Goal: Information Seeking & Learning: Learn about a topic

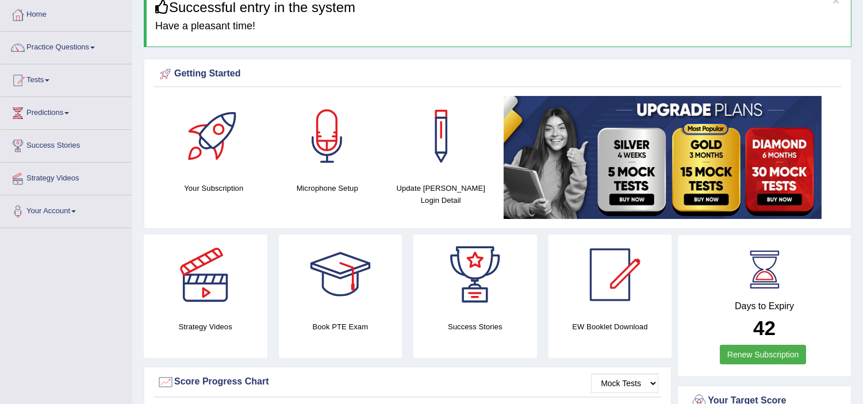
scroll to position [41, 0]
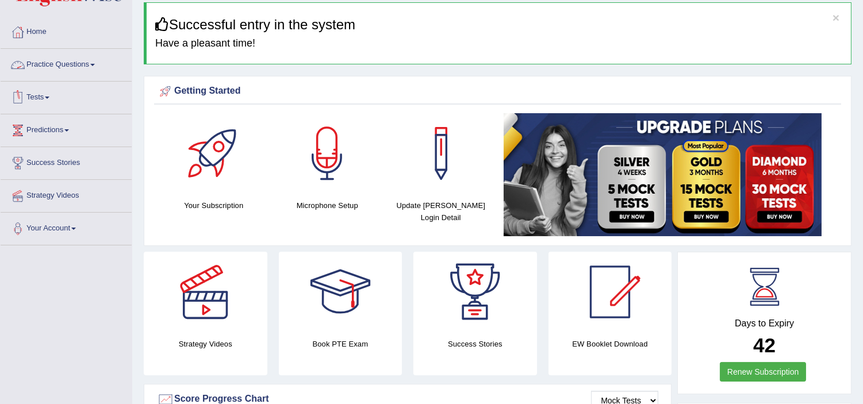
click at [85, 62] on link "Practice Questions" at bounding box center [66, 63] width 131 height 29
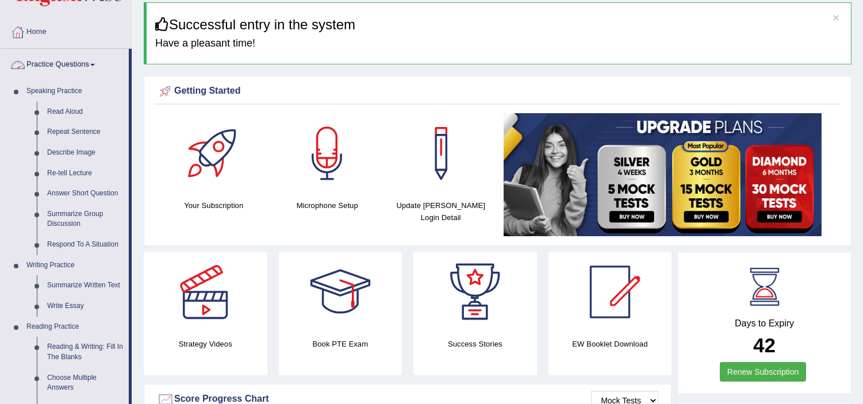
click at [85, 58] on link "Practice Questions" at bounding box center [65, 63] width 128 height 29
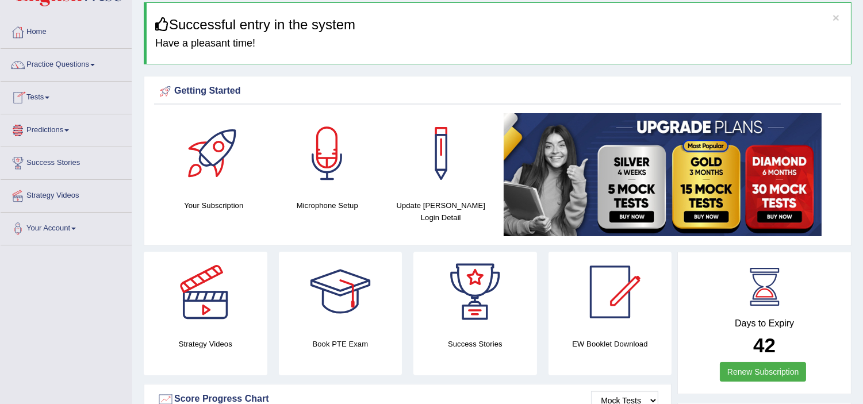
click at [48, 97] on span at bounding box center [47, 98] width 5 height 2
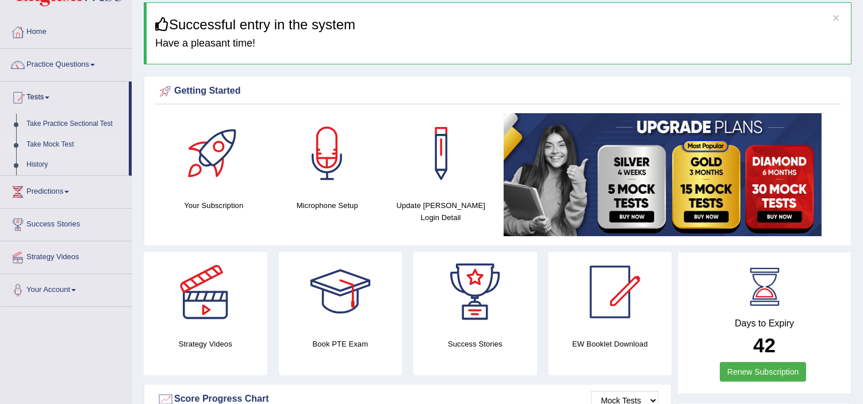
click at [56, 143] on link "Take Mock Test" at bounding box center [75, 145] width 108 height 21
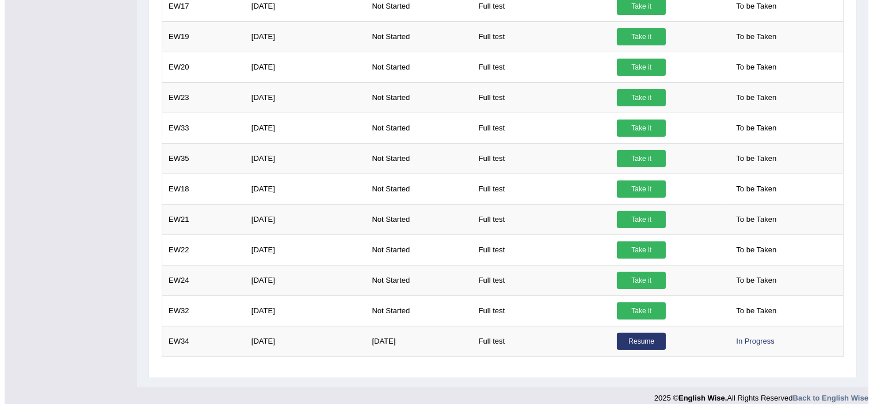
scroll to position [670, 0]
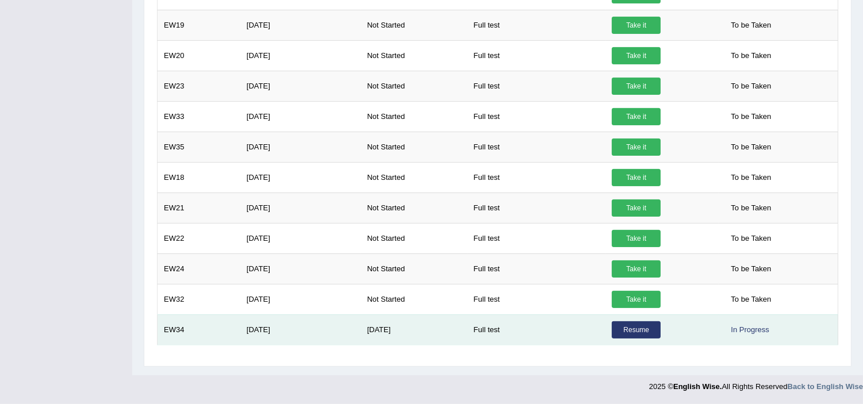
click at [644, 328] on link "Resume" at bounding box center [636, 330] width 49 height 17
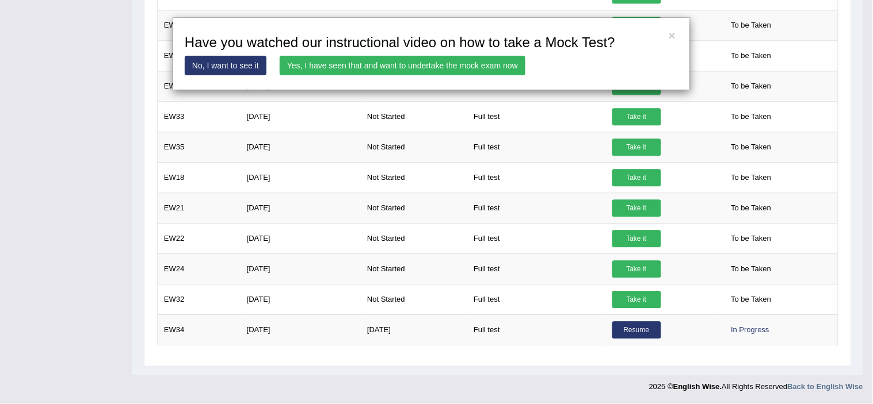
click at [458, 68] on link "Yes, I have seen that and want to undertake the mock exam now" at bounding box center [403, 66] width 246 height 20
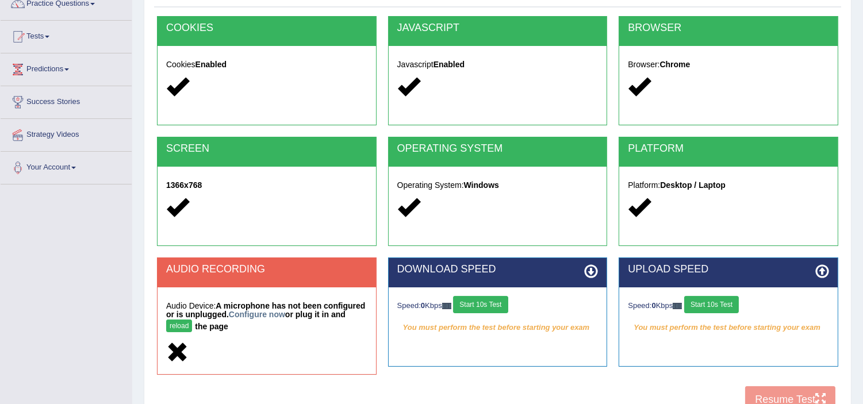
scroll to position [128, 0]
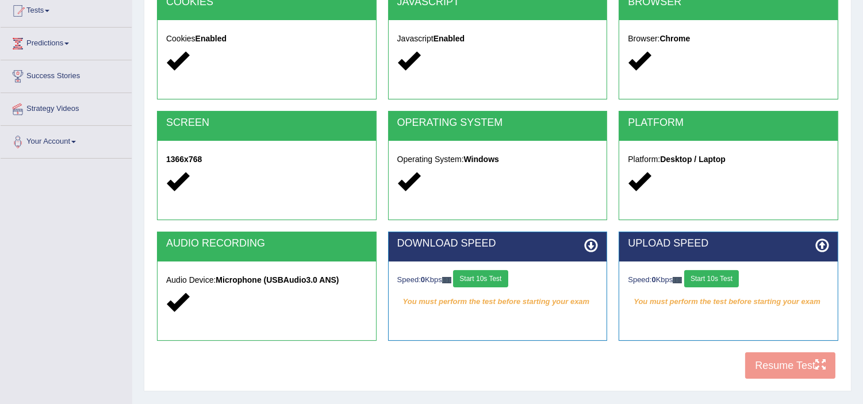
click at [723, 280] on button "Start 10s Test" at bounding box center [712, 278] width 55 height 17
click at [487, 276] on button "Start 10s Test" at bounding box center [480, 278] width 55 height 17
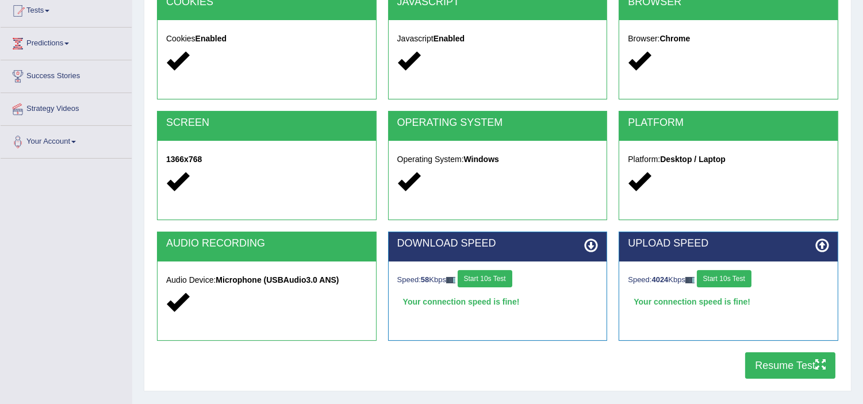
click at [761, 366] on button "Resume Test" at bounding box center [791, 366] width 90 height 26
click at [762, 363] on button "Resume Test" at bounding box center [791, 366] width 90 height 26
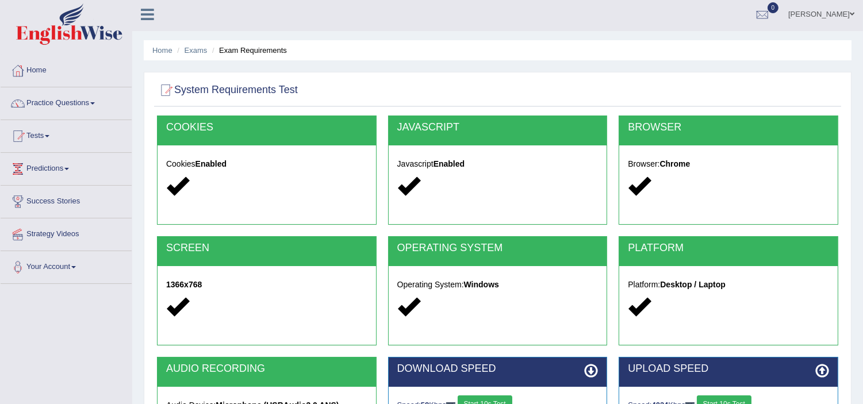
scroll to position [0, 0]
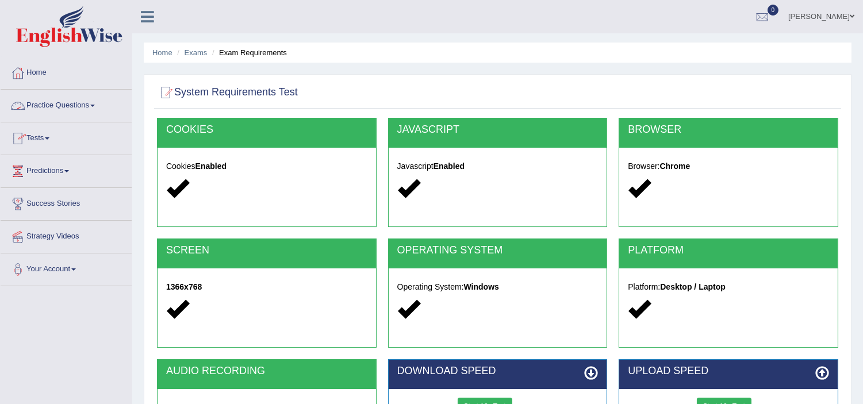
click at [68, 101] on link "Practice Questions" at bounding box center [66, 104] width 131 height 29
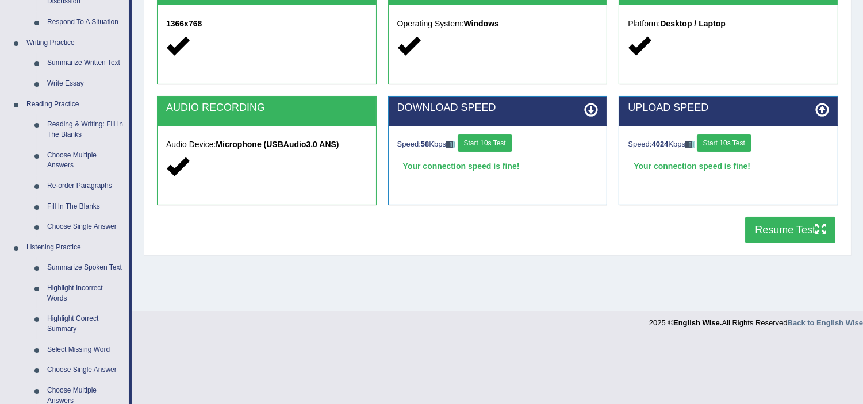
scroll to position [289, 0]
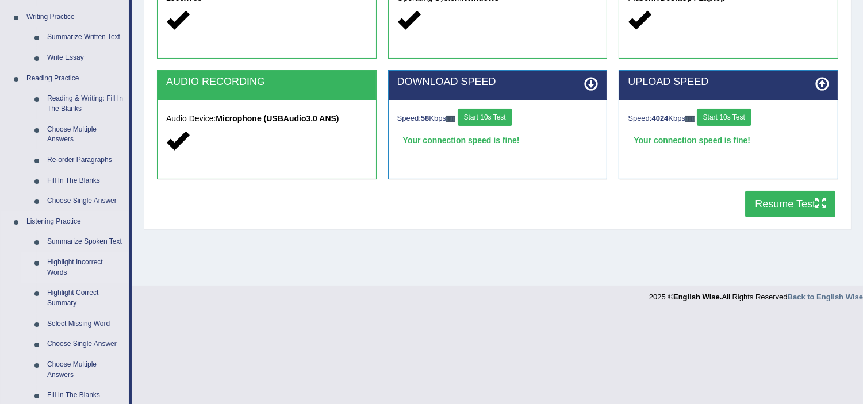
click at [75, 262] on link "Highlight Incorrect Words" at bounding box center [85, 268] width 87 height 30
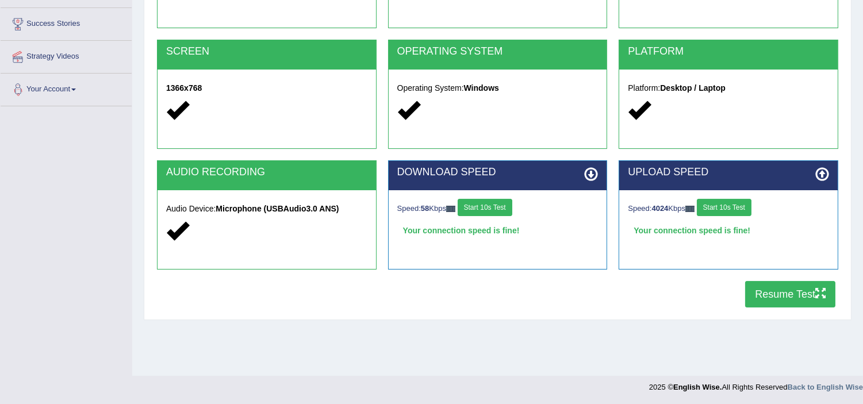
scroll to position [197, 0]
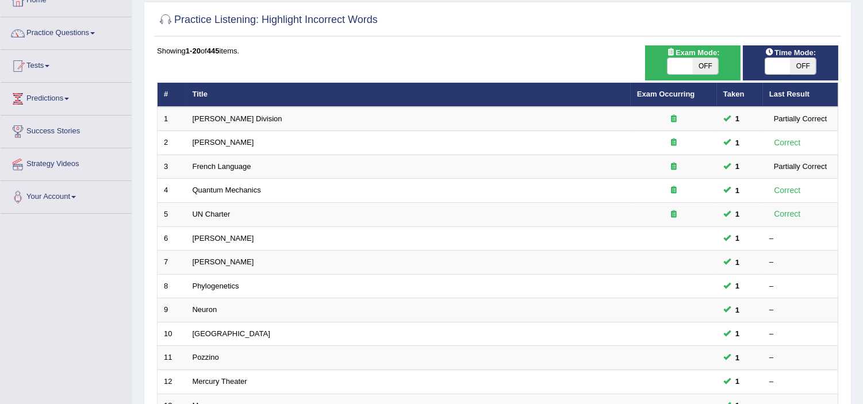
scroll to position [77, 0]
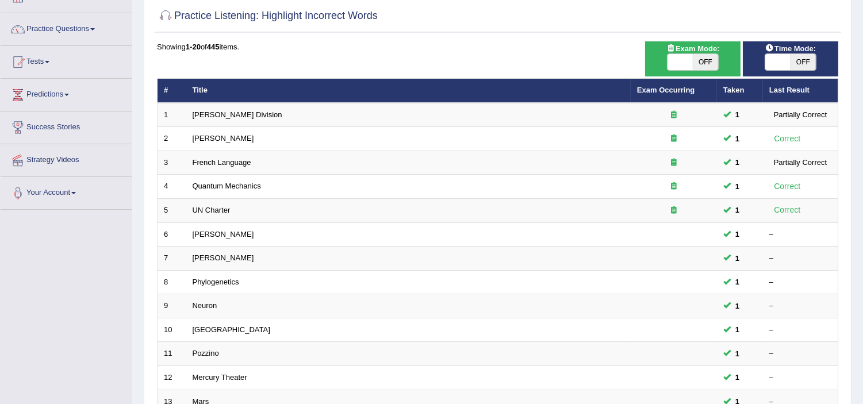
click at [794, 66] on span "OFF" at bounding box center [803, 62] width 25 height 16
checkbox input "true"
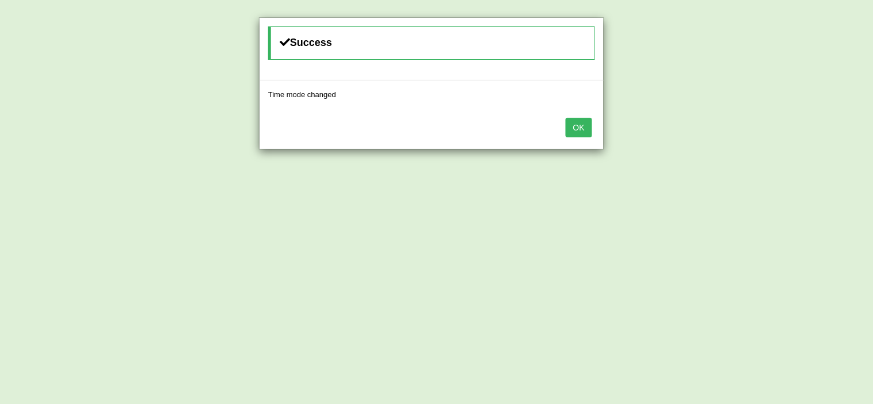
click at [581, 128] on button "OK" at bounding box center [578, 128] width 26 height 20
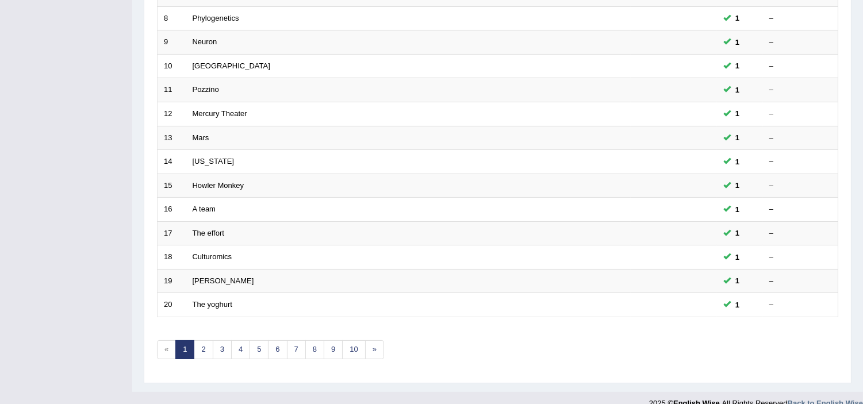
scroll to position [357, 0]
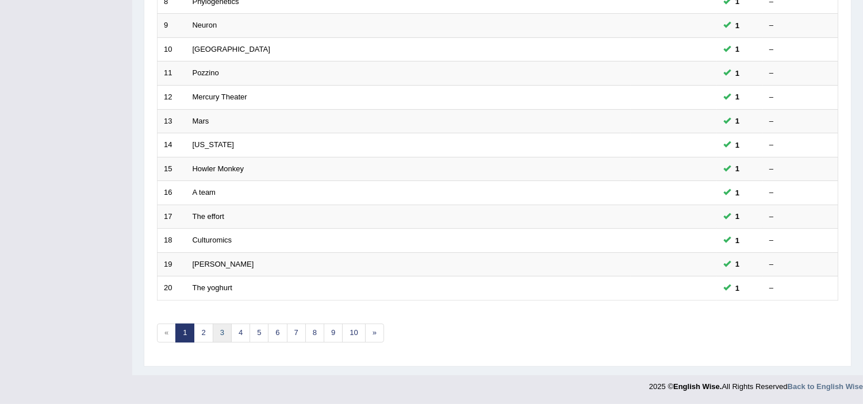
click at [223, 335] on link "3" at bounding box center [222, 333] width 19 height 19
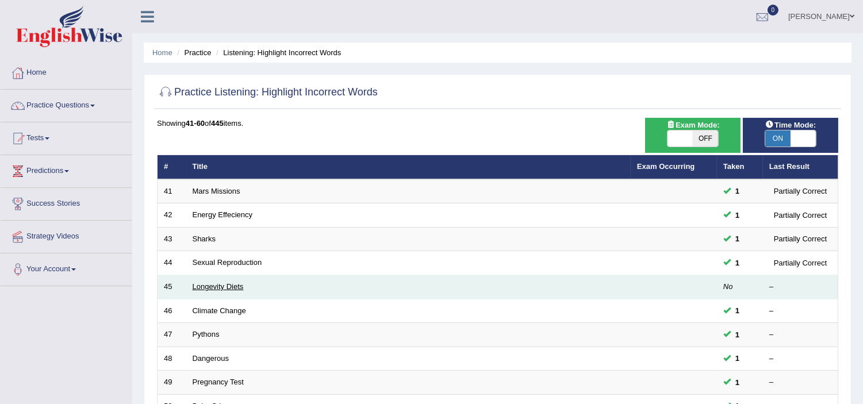
click at [226, 282] on link "Longevity Diets" at bounding box center [218, 286] width 51 height 9
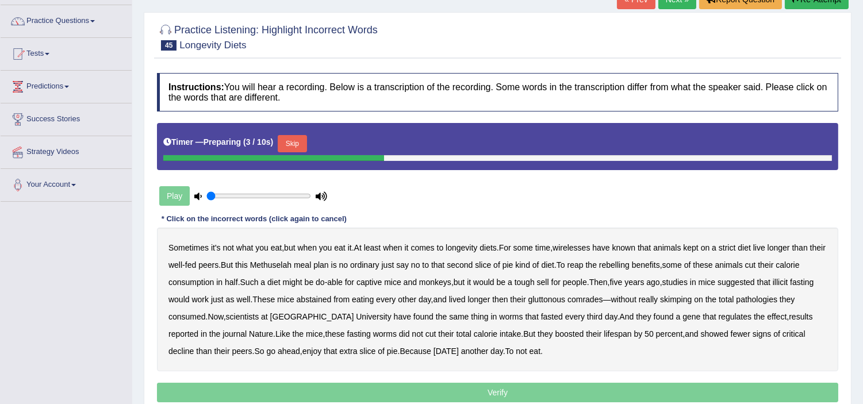
scroll to position [199, 0]
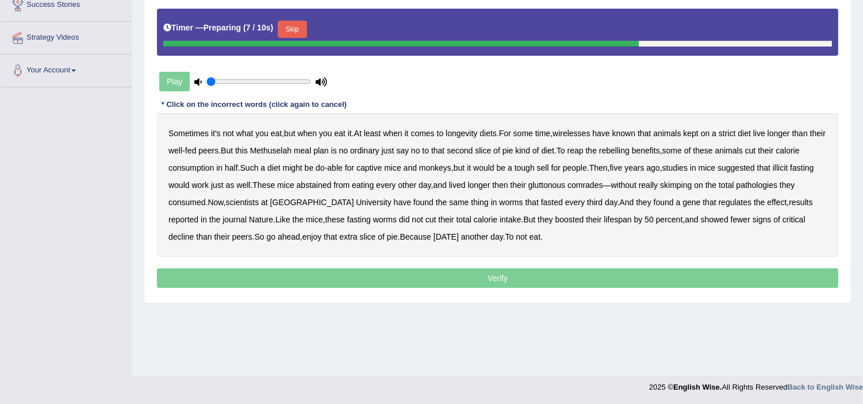
click at [292, 26] on button "Skip" at bounding box center [292, 29] width 29 height 17
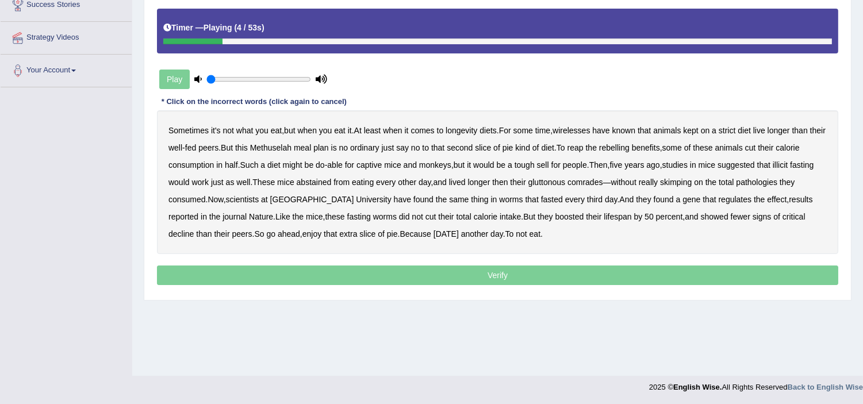
click at [467, 129] on b "longevity" at bounding box center [462, 130] width 32 height 9
click at [581, 130] on b "wirelesses" at bounding box center [571, 130] width 37 height 9
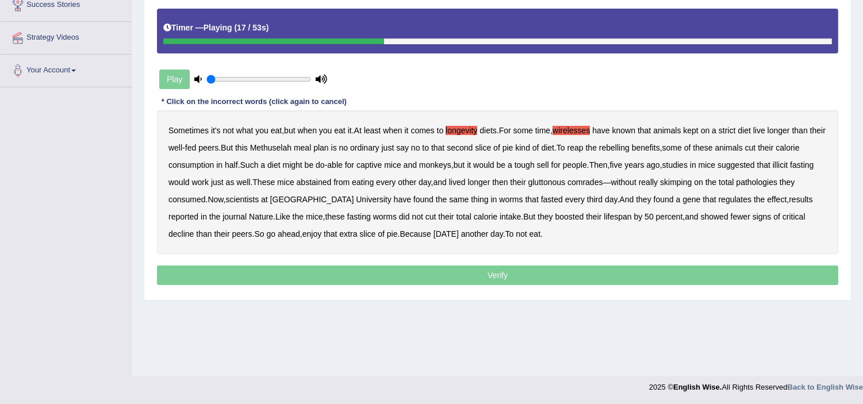
click at [630, 150] on b "rebelling" at bounding box center [614, 147] width 30 height 9
click at [788, 165] on b "illicit" at bounding box center [780, 165] width 15 height 9
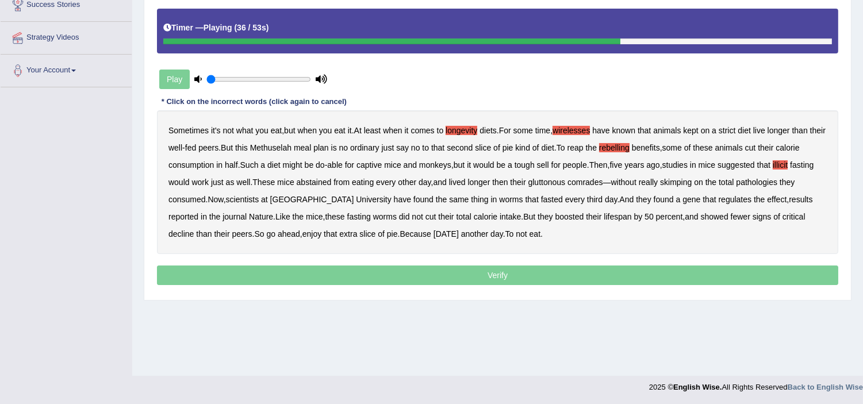
click at [758, 185] on b "pathologies" at bounding box center [756, 182] width 41 height 9
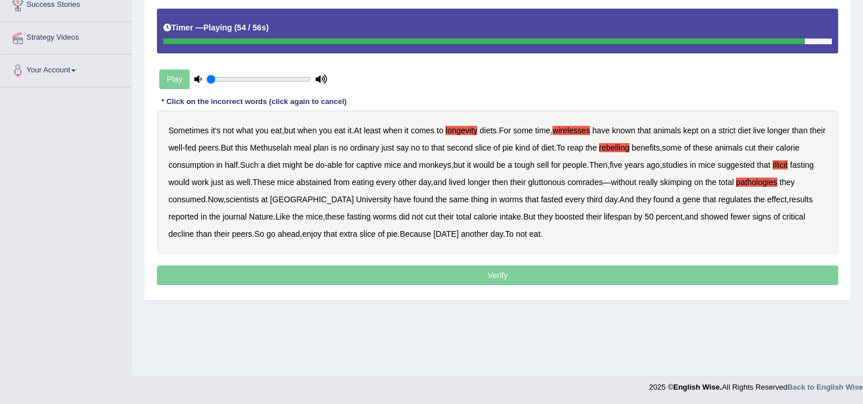
click at [783, 217] on b "critical" at bounding box center [794, 216] width 23 height 9
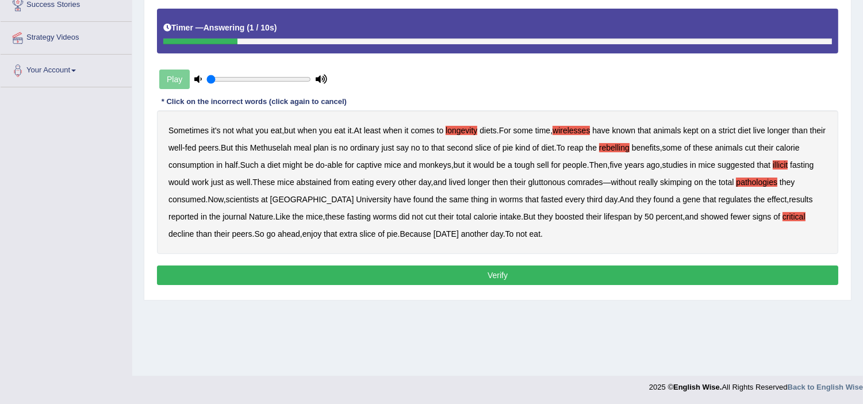
click at [475, 276] on button "Verify" at bounding box center [498, 276] width 682 height 20
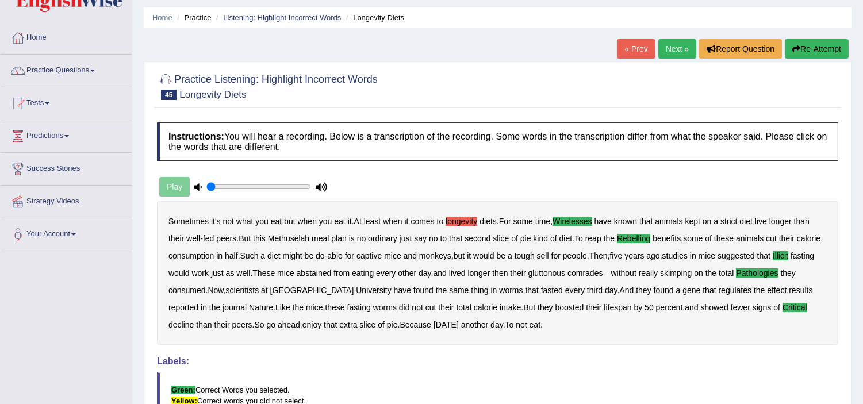
scroll to position [20, 0]
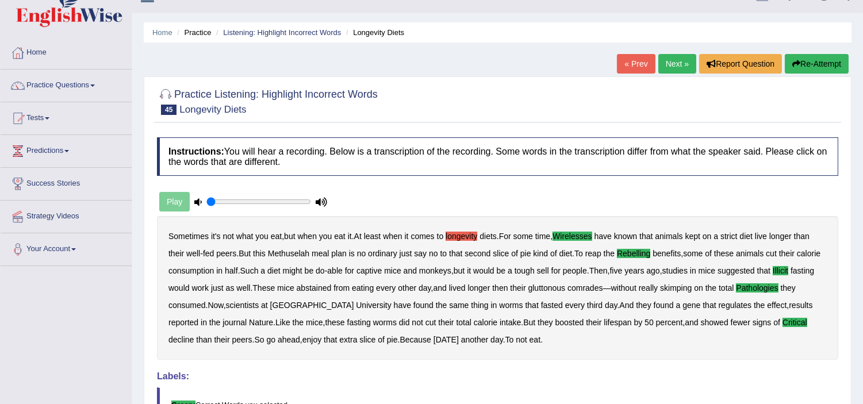
click at [668, 66] on link "Next »" at bounding box center [678, 64] width 38 height 20
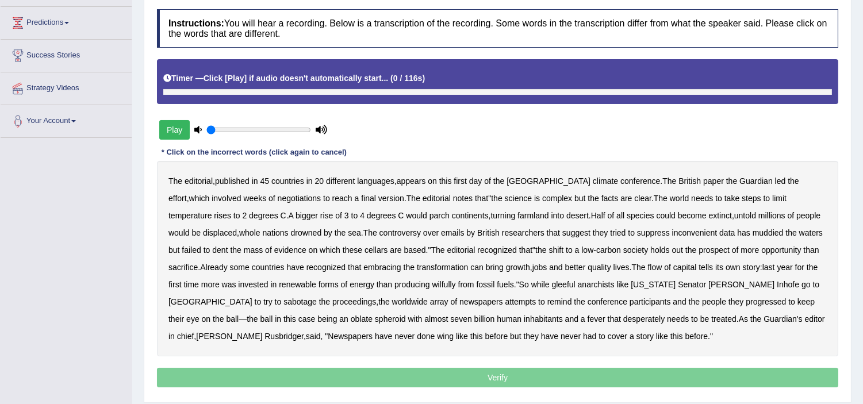
scroll to position [153, 0]
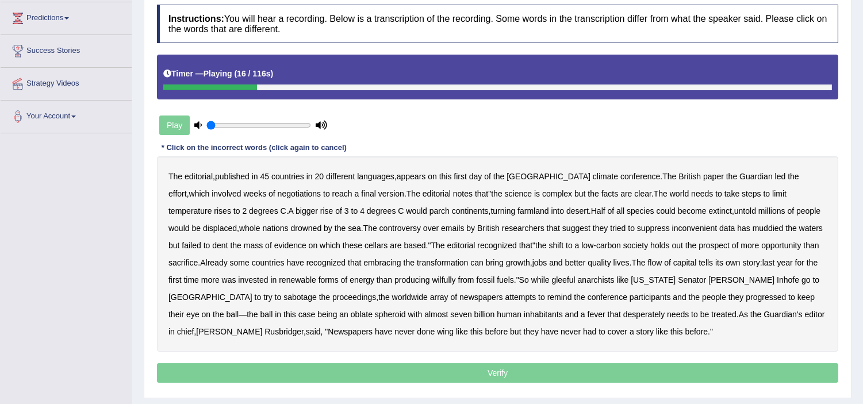
click at [423, 194] on b "editorial" at bounding box center [437, 193] width 28 height 9
drag, startPoint x: 381, startPoint y: 250, endPoint x: 367, endPoint y: 249, distance: 14.4
click at [367, 249] on div "The editorial , published in 45 countries in 20 different languages , appears o…" at bounding box center [498, 254] width 682 height 196
click at [367, 249] on b "cellars" at bounding box center [376, 245] width 23 height 9
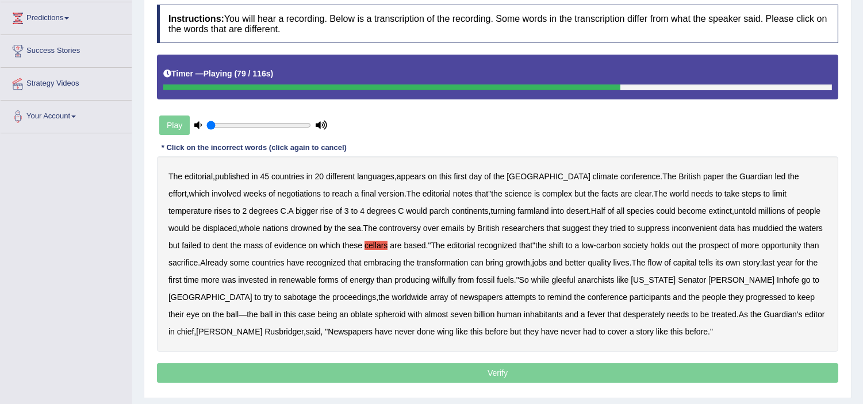
click at [445, 280] on b "wilfully" at bounding box center [444, 280] width 24 height 9
click at [746, 297] on b "progressed" at bounding box center [766, 297] width 40 height 9
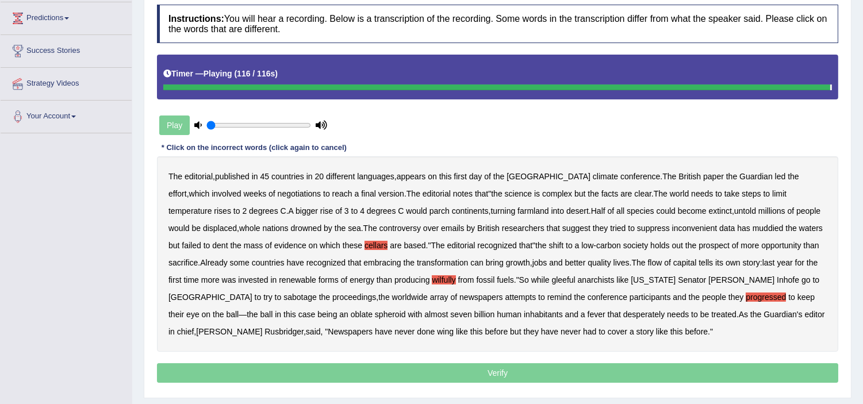
click at [437, 330] on b "wing" at bounding box center [445, 331] width 17 height 9
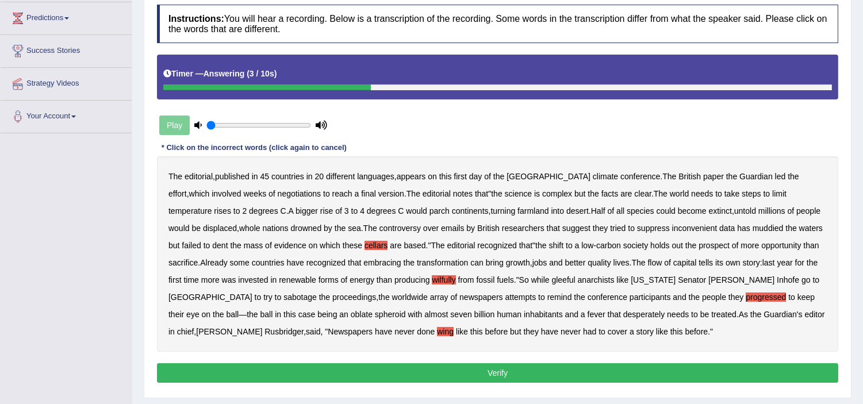
click at [505, 373] on button "Verify" at bounding box center [498, 374] width 682 height 20
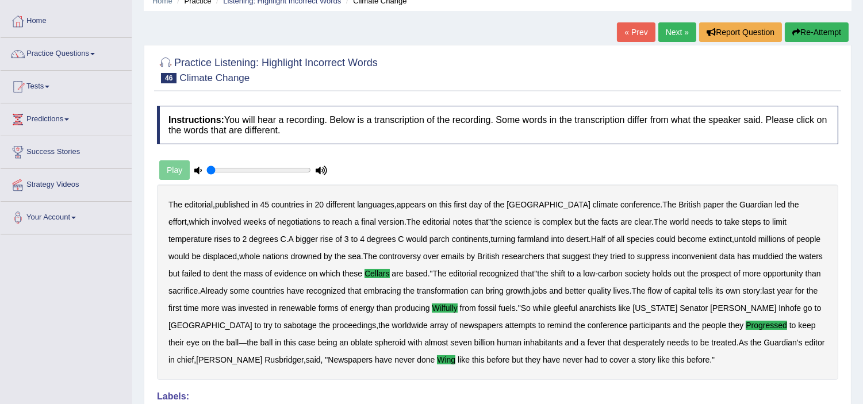
scroll to position [0, 0]
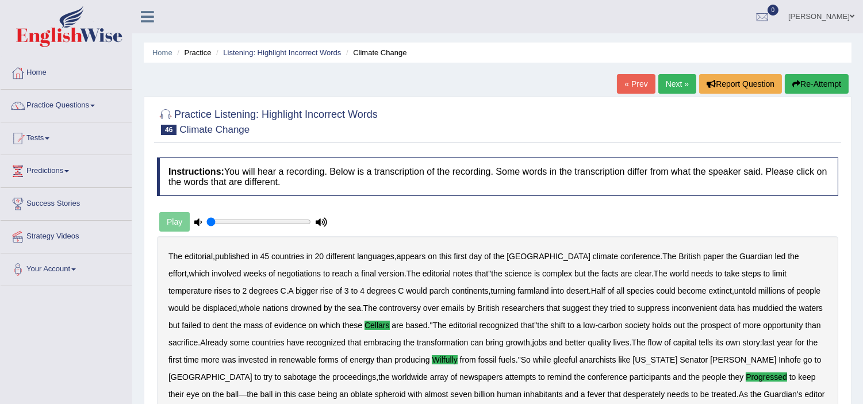
click at [668, 87] on link "Next »" at bounding box center [678, 84] width 38 height 20
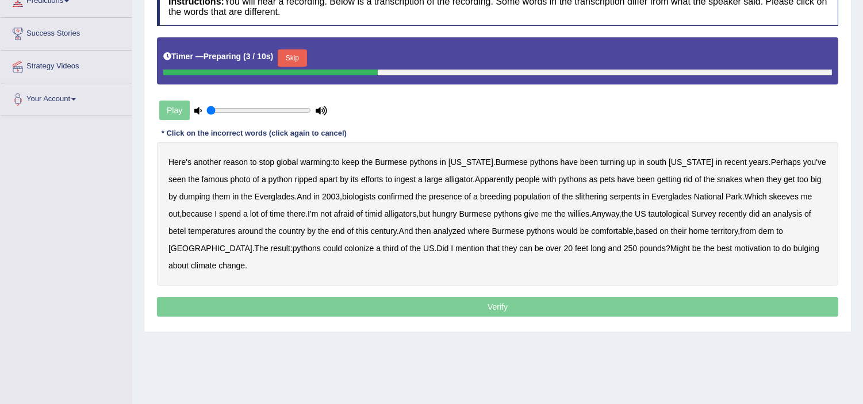
scroll to position [199, 0]
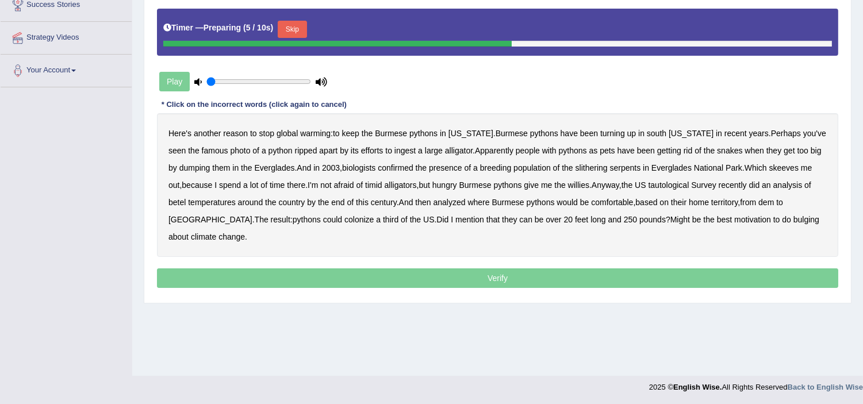
click at [291, 25] on button "Skip" at bounding box center [292, 29] width 29 height 17
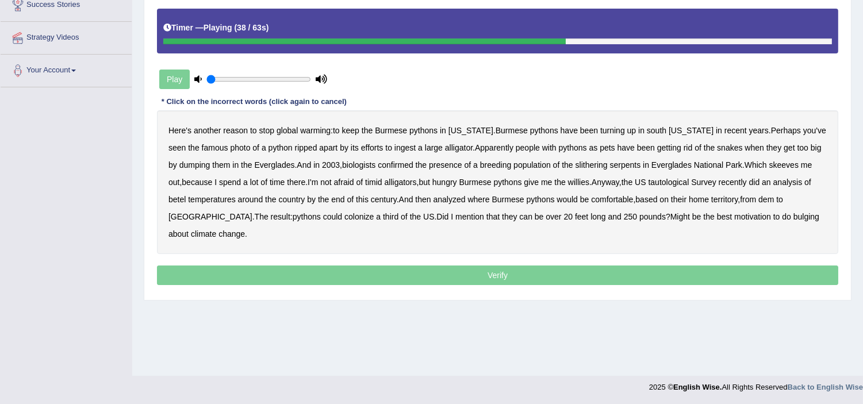
click at [662, 184] on b "tautological" at bounding box center [669, 182] width 41 height 9
click at [186, 195] on b "betel" at bounding box center [177, 199] width 17 height 9
click at [759, 201] on b "dem" at bounding box center [767, 199] width 16 height 9
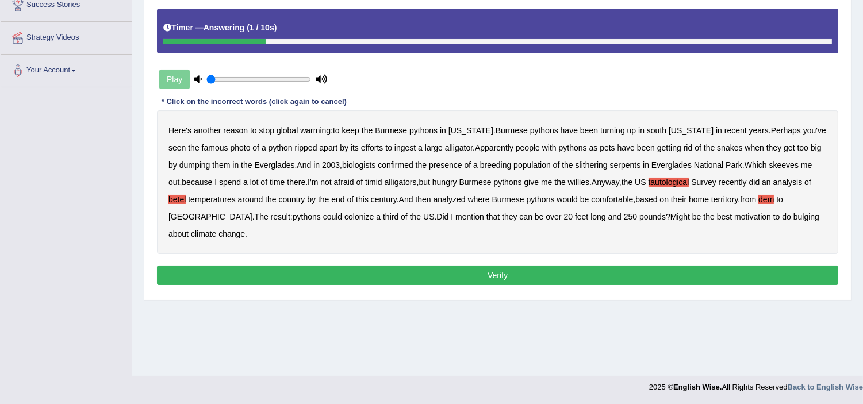
click at [794, 216] on b "bulging" at bounding box center [807, 216] width 26 height 9
click at [628, 266] on button "Verify" at bounding box center [498, 276] width 682 height 20
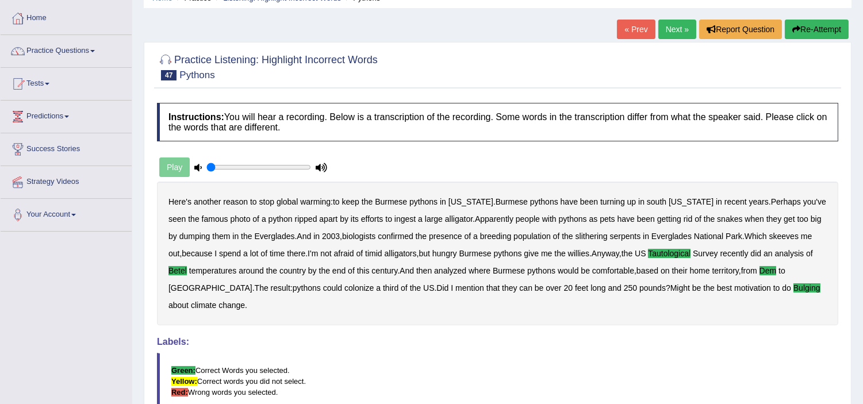
scroll to position [0, 0]
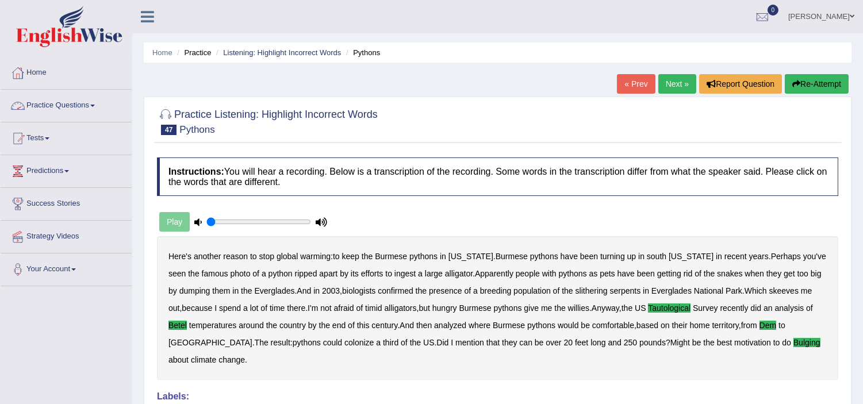
click at [66, 107] on link "Practice Questions" at bounding box center [66, 104] width 131 height 29
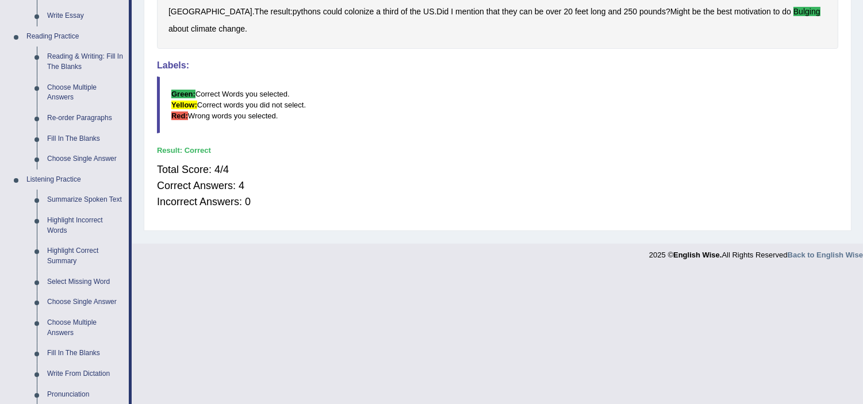
scroll to position [366, 0]
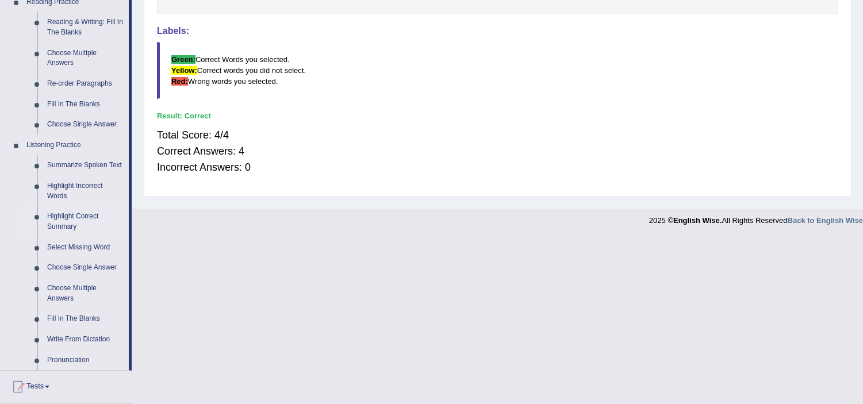
click at [66, 220] on link "Highlight Correct Summary" at bounding box center [85, 222] width 87 height 30
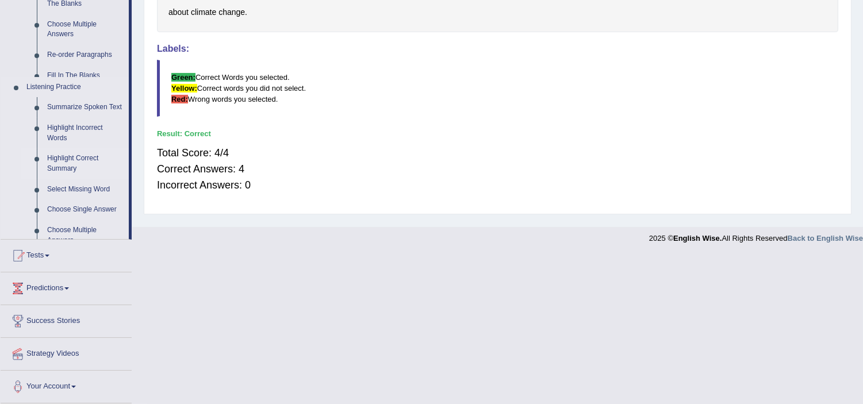
scroll to position [199, 0]
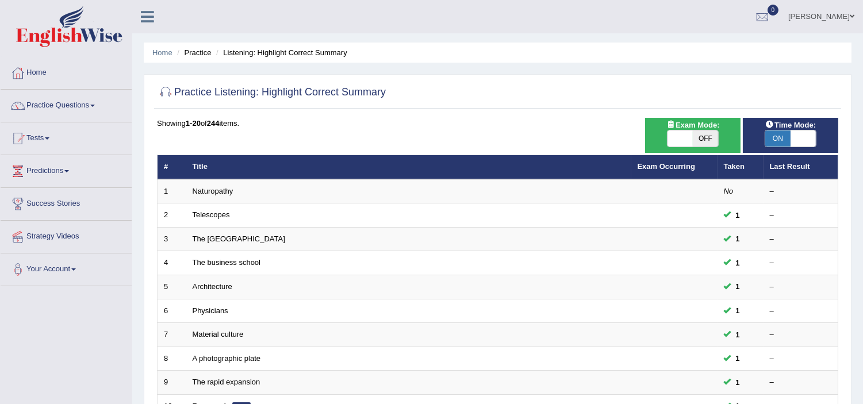
click at [711, 139] on span "OFF" at bounding box center [705, 139] width 25 height 16
checkbox input "true"
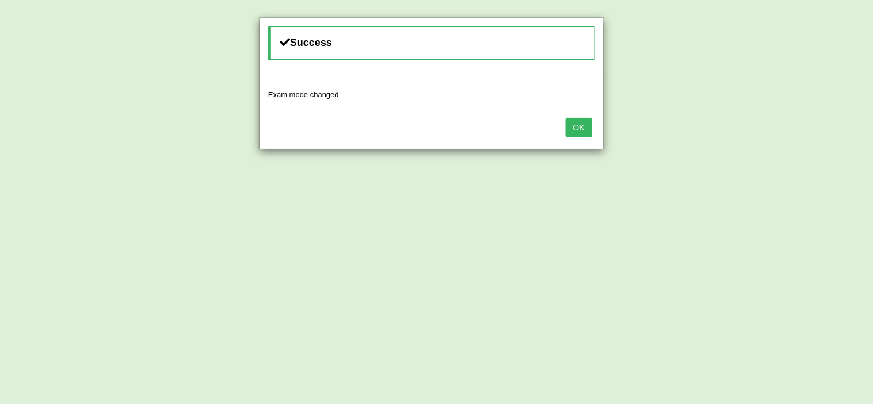
click at [587, 128] on button "OK" at bounding box center [578, 128] width 26 height 20
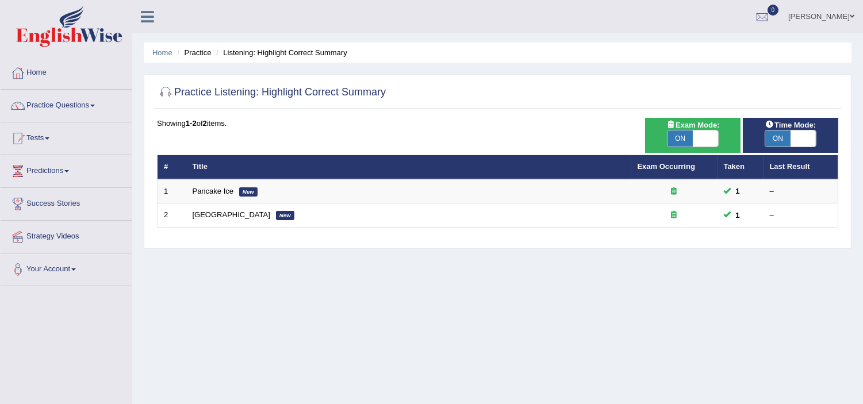
click at [689, 135] on span "ON" at bounding box center [680, 139] width 25 height 16
checkbox input "false"
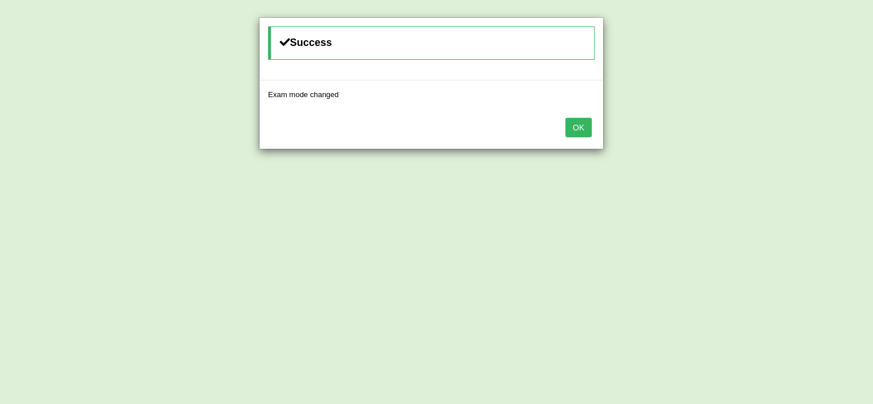
click at [576, 130] on button "OK" at bounding box center [578, 128] width 26 height 20
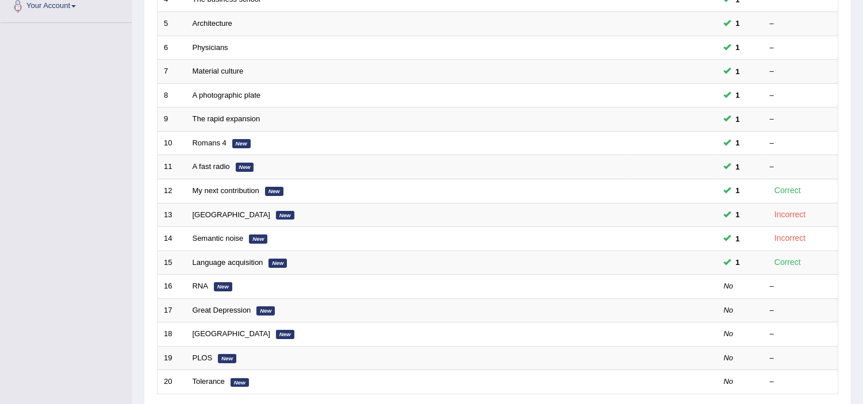
scroll to position [357, 0]
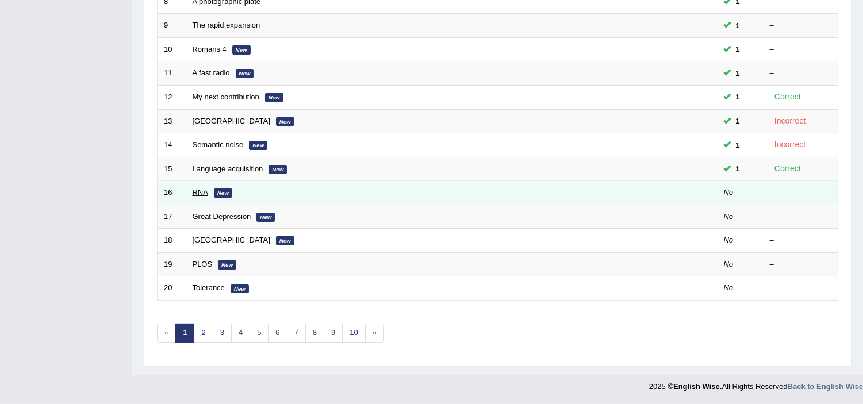
click at [205, 191] on link "RNA" at bounding box center [201, 192] width 16 height 9
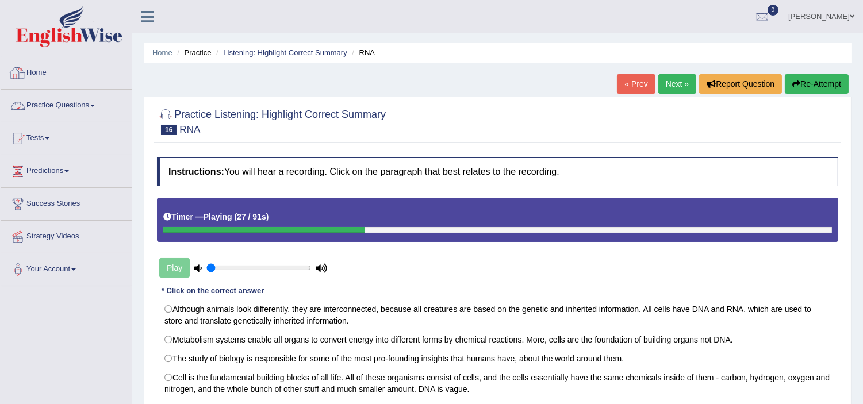
click at [67, 104] on link "Practice Questions" at bounding box center [66, 104] width 131 height 29
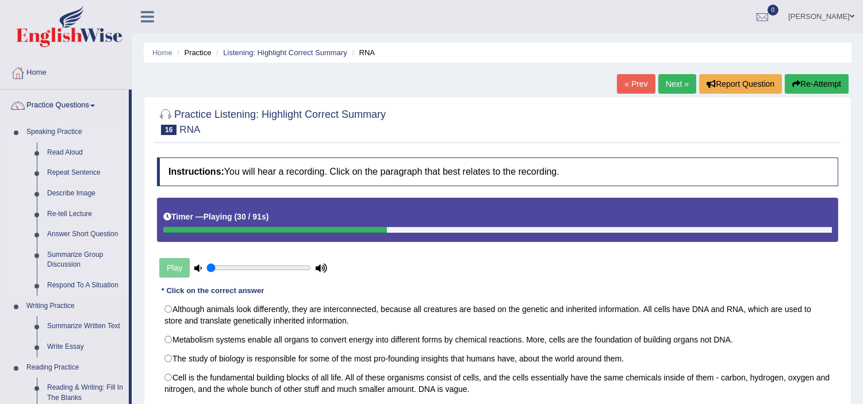
click at [69, 169] on link "Repeat Sentence" at bounding box center [85, 173] width 87 height 21
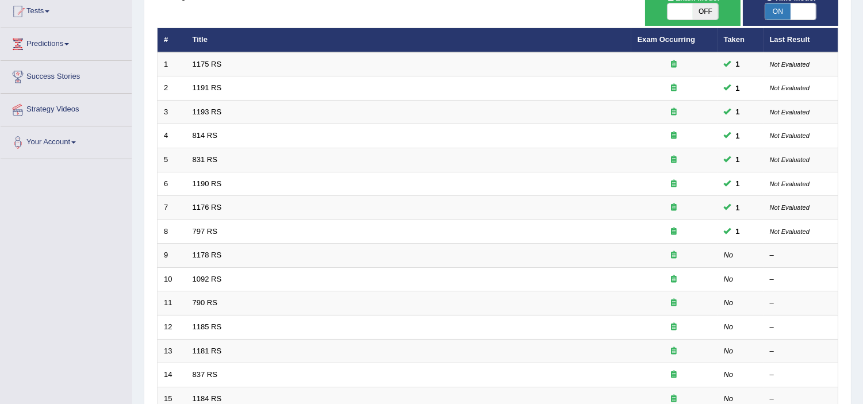
scroll to position [128, 0]
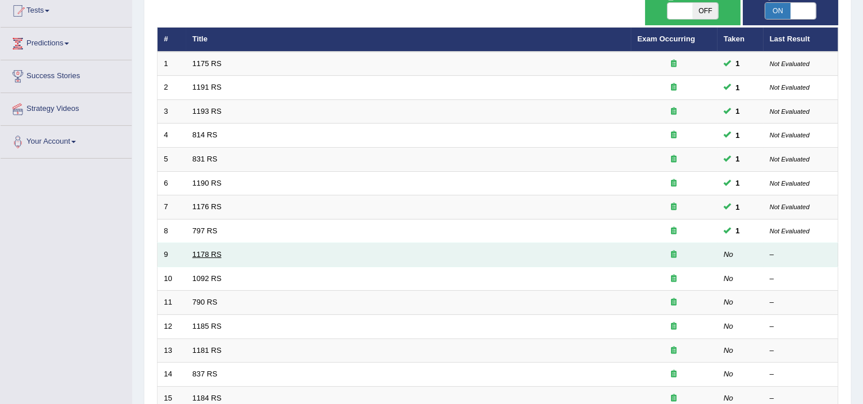
click at [202, 257] on link "1178 RS" at bounding box center [207, 254] width 29 height 9
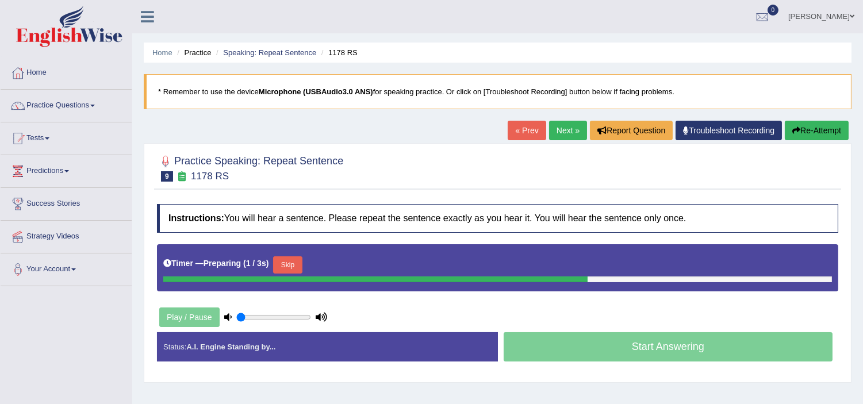
click at [290, 266] on button "Skip" at bounding box center [287, 265] width 29 height 17
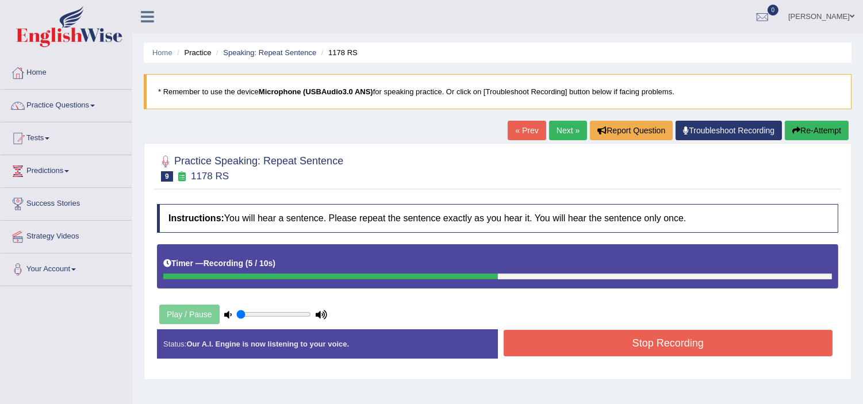
click at [541, 346] on button "Stop Recording" at bounding box center [669, 343] width 330 height 26
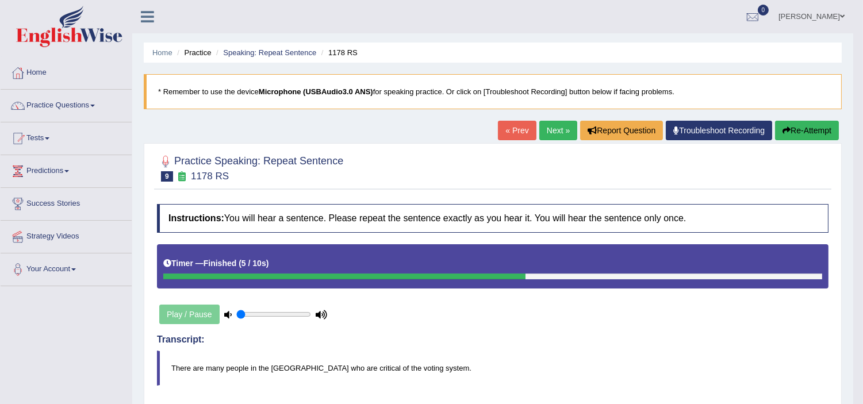
click at [815, 12] on link "[PERSON_NAME]" at bounding box center [811, 15] width 83 height 30
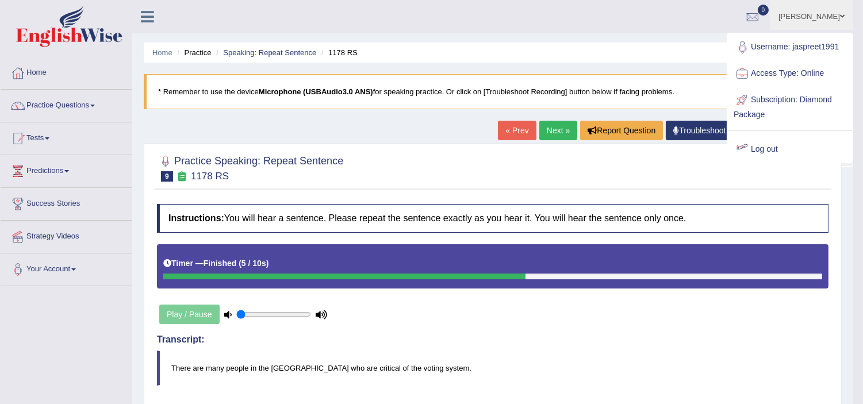
click at [764, 147] on link "Log out" at bounding box center [790, 149] width 124 height 26
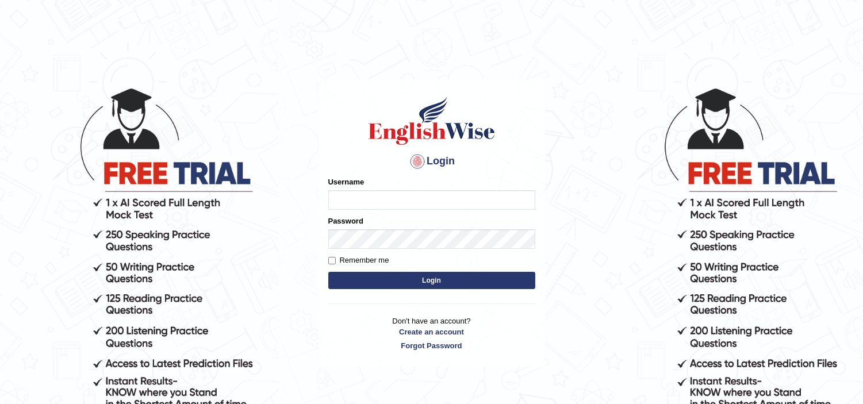
click at [386, 196] on input "Username" at bounding box center [431, 200] width 207 height 20
type input "jaspreet1991"
click at [400, 281] on button "Login" at bounding box center [431, 280] width 207 height 17
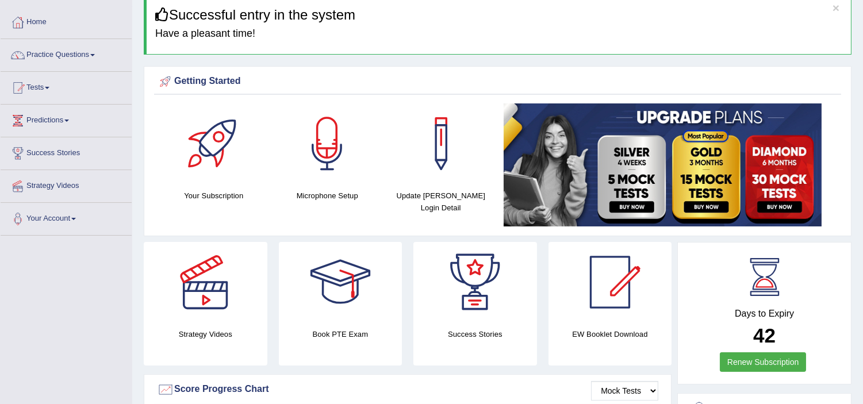
scroll to position [77, 0]
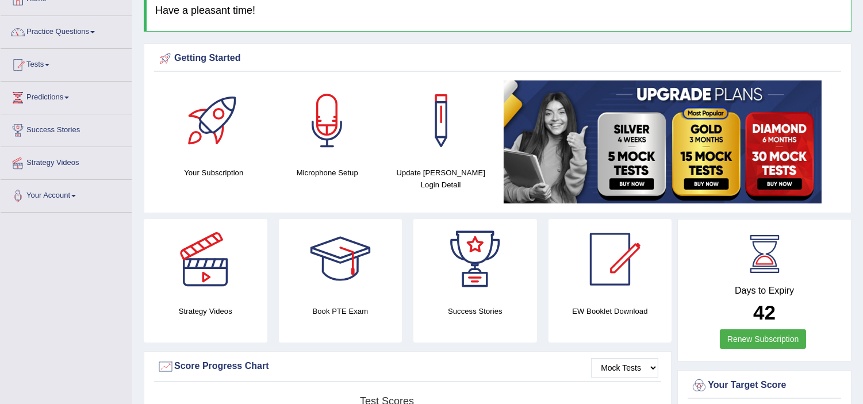
click at [863, 331] on html "Toggle navigation Home Practice Questions Speaking Practice Read Aloud Repeat S…" at bounding box center [431, 128] width 863 height 404
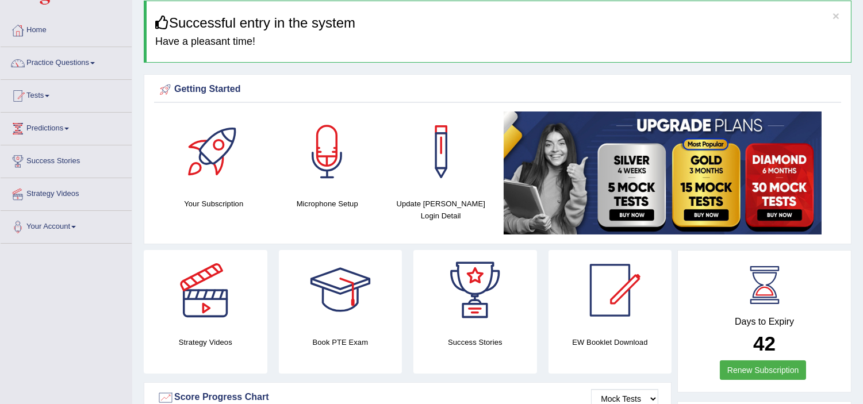
scroll to position [0, 0]
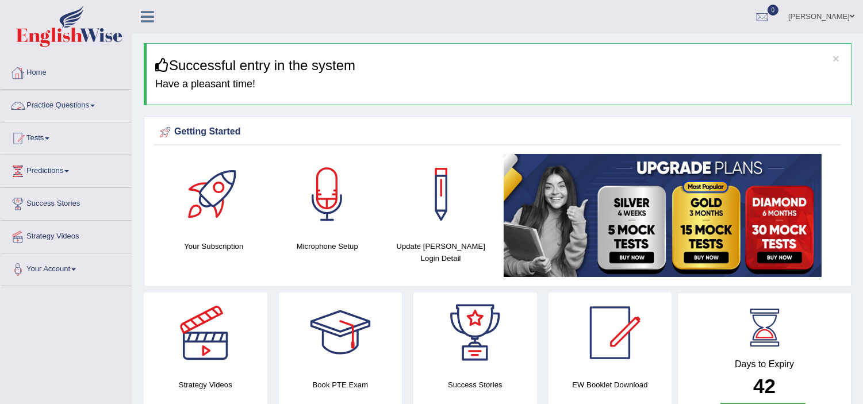
click at [47, 105] on link "Practice Questions" at bounding box center [66, 104] width 131 height 29
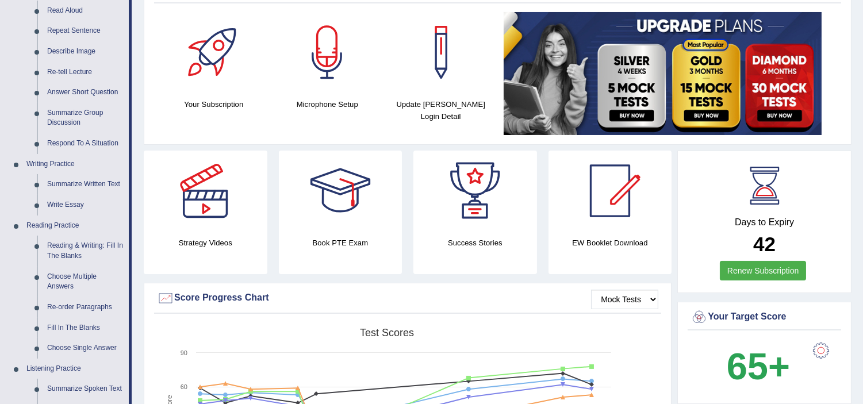
scroll to position [153, 0]
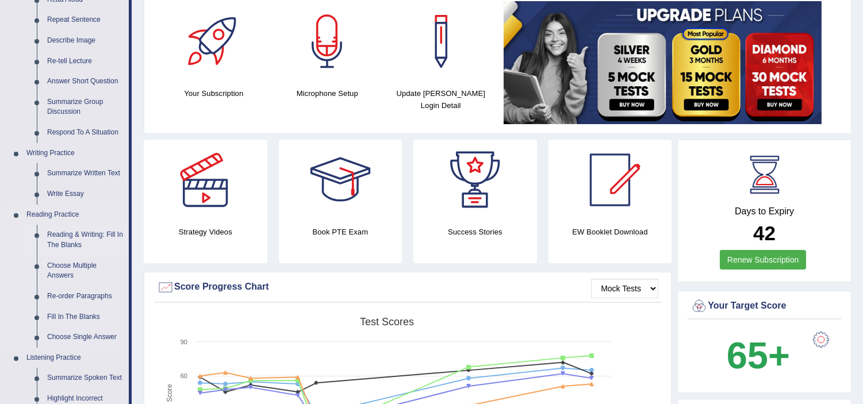
click at [67, 236] on link "Reading & Writing: Fill In The Blanks" at bounding box center [85, 240] width 87 height 30
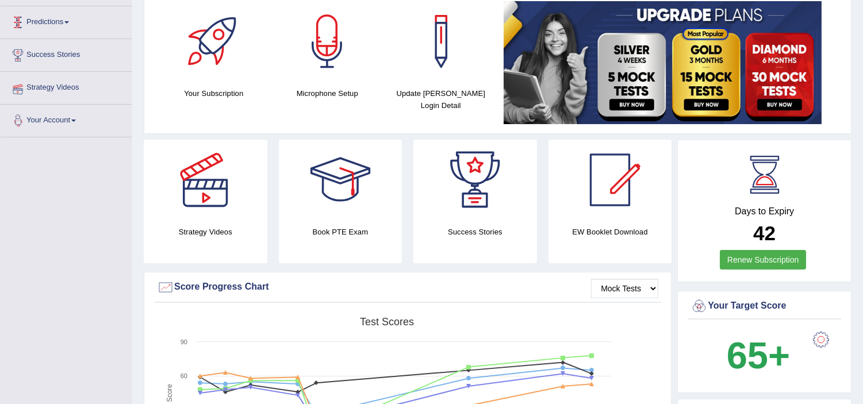
scroll to position [254, 0]
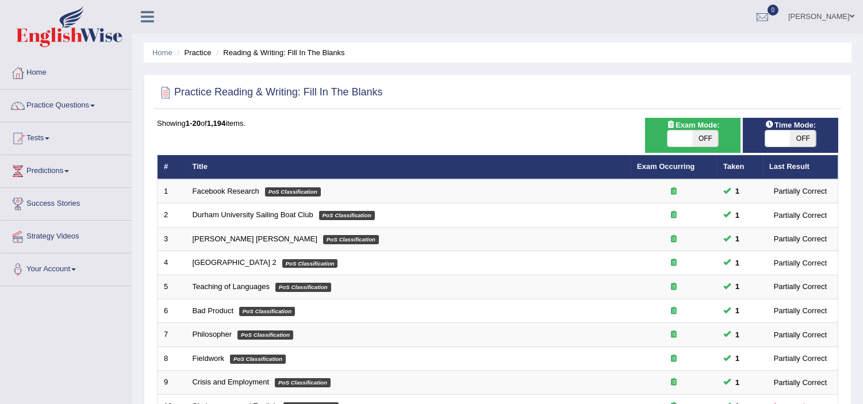
click at [796, 142] on span "OFF" at bounding box center [803, 139] width 25 height 16
checkbox input "true"
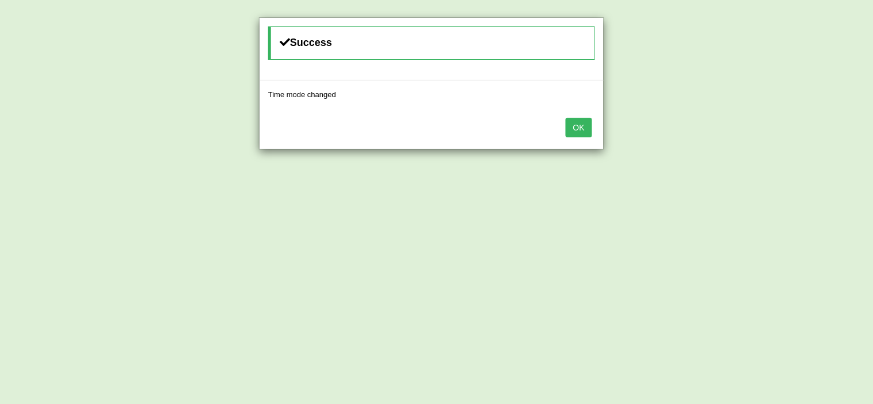
click at [586, 121] on button "OK" at bounding box center [578, 128] width 26 height 20
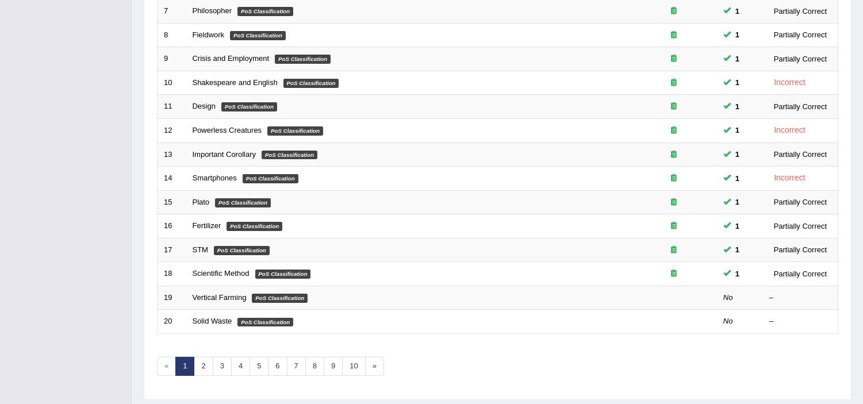
scroll to position [357, 0]
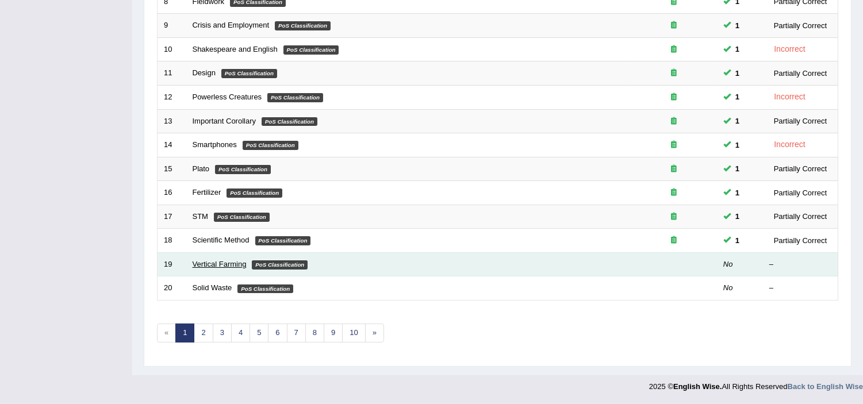
click at [213, 262] on link "Vertical Farming" at bounding box center [220, 264] width 54 height 9
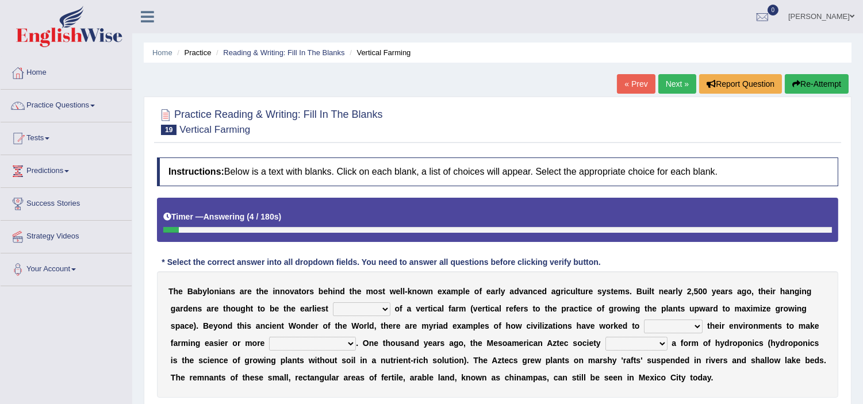
click at [381, 308] on select "prototype failure discredit protocol" at bounding box center [362, 310] width 58 height 14
select select "protocol"
click at [333, 303] on select "prototype failure discredit protocol" at bounding box center [362, 310] width 58 height 14
click at [696, 323] on select "manipulate escape respect disarrange" at bounding box center [673, 327] width 59 height 14
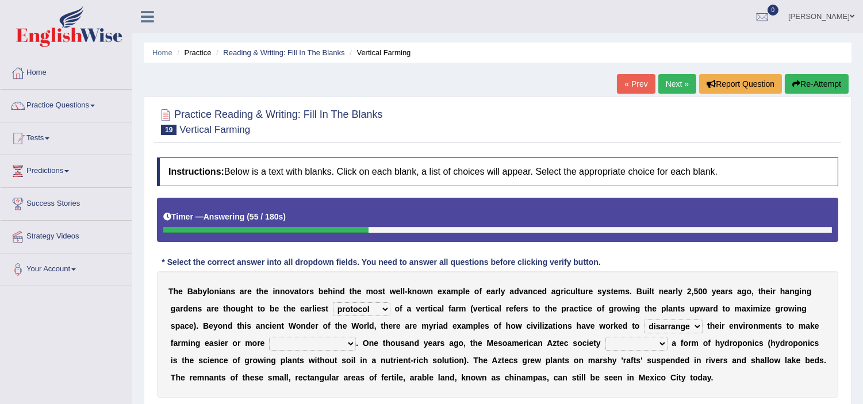
click at [644, 320] on select "manipulate escape respect disarrange" at bounding box center [673, 327] width 59 height 14
click at [347, 341] on select "productive constructive connective counterproductive" at bounding box center [312, 344] width 87 height 14
click at [694, 326] on select "manipulate escape respect disarrange" at bounding box center [673, 327] width 59 height 14
select select "manipulate"
click at [644, 320] on select "manipulate escape respect disarrange" at bounding box center [673, 327] width 59 height 14
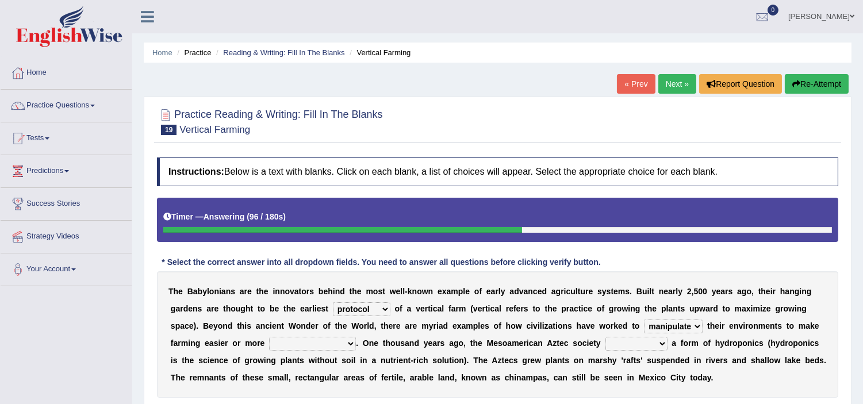
click at [351, 341] on select "productive constructive connective counterproductive" at bounding box center [312, 344] width 87 height 14
select select "productive"
click at [269, 337] on select "productive constructive connective counterproductive" at bounding box center [312, 344] width 87 height 14
click at [662, 342] on select "domineered volunteered pioneered engineered" at bounding box center [637, 344] width 62 height 14
select select "volunteered"
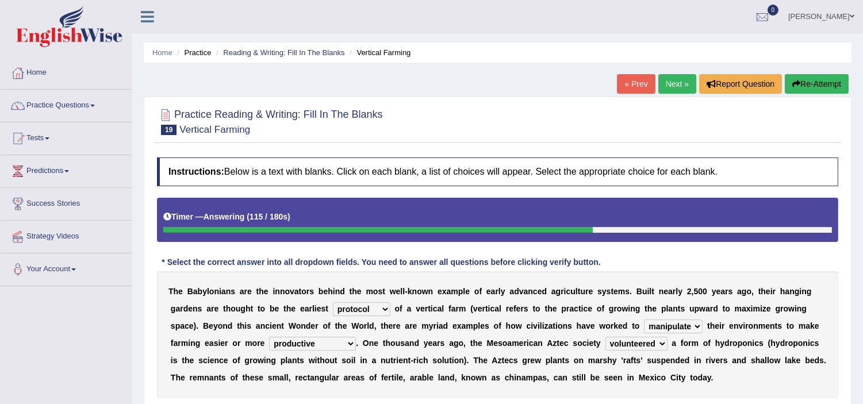
click at [606, 337] on select "domineered volunteered pioneered engineered" at bounding box center [637, 344] width 62 height 14
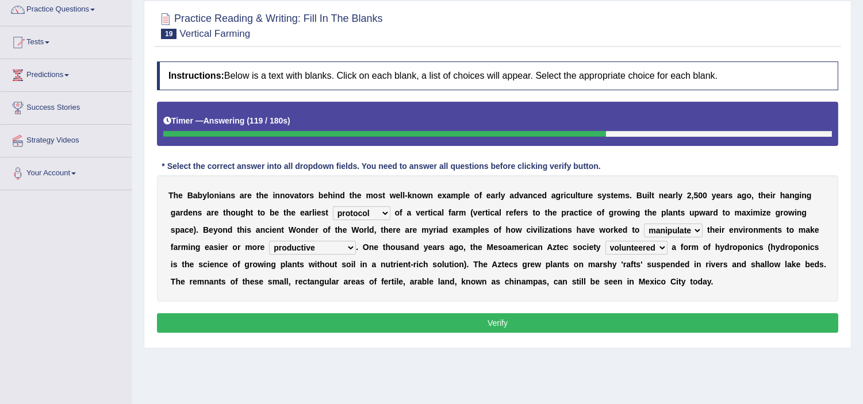
scroll to position [102, 0]
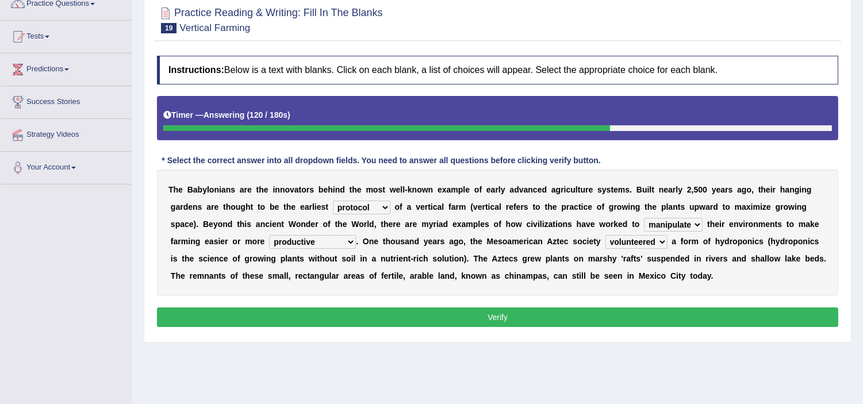
click at [657, 315] on button "Verify" at bounding box center [498, 318] width 682 height 20
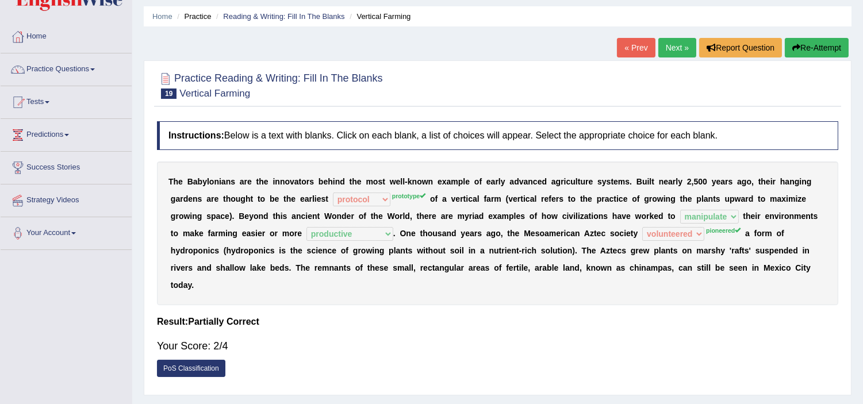
scroll to position [25, 0]
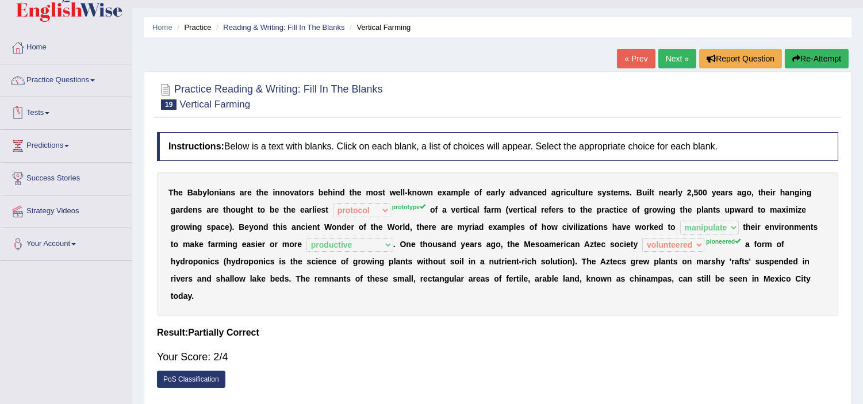
click at [42, 113] on link "Tests" at bounding box center [66, 111] width 131 height 29
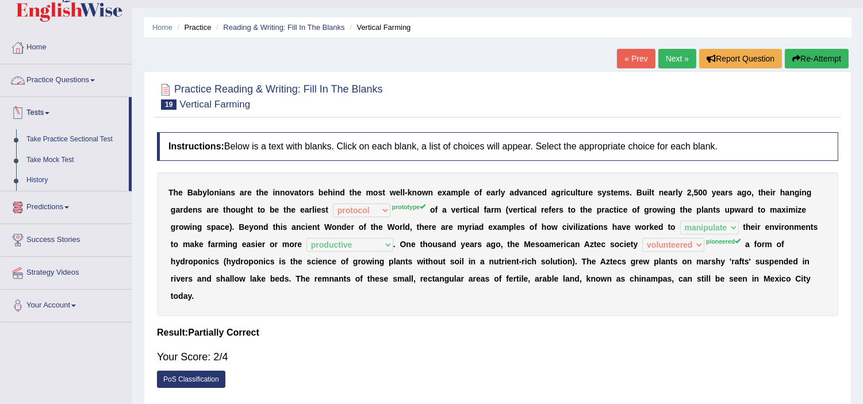
click at [83, 76] on link "Practice Questions" at bounding box center [66, 78] width 131 height 29
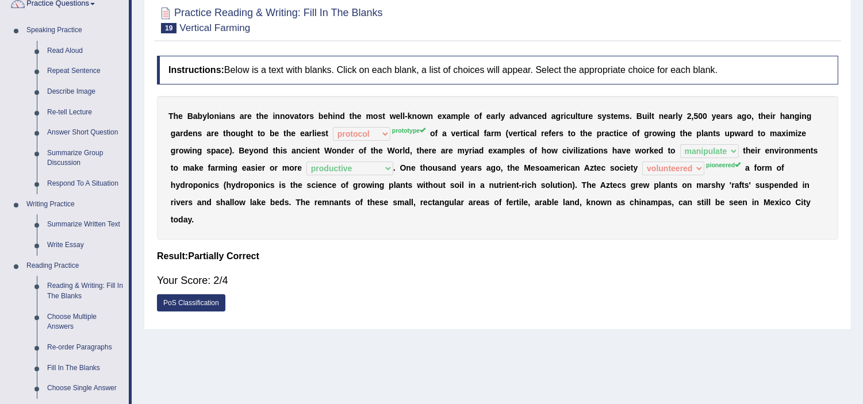
scroll to position [128, 0]
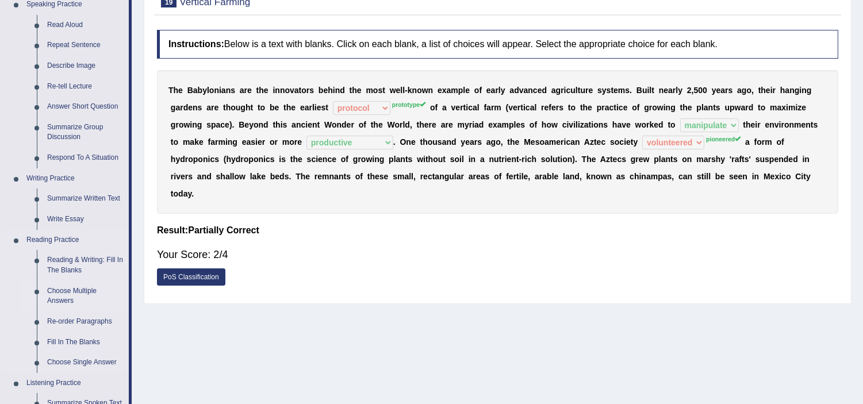
click at [64, 295] on link "Choose Multiple Answers" at bounding box center [85, 296] width 87 height 30
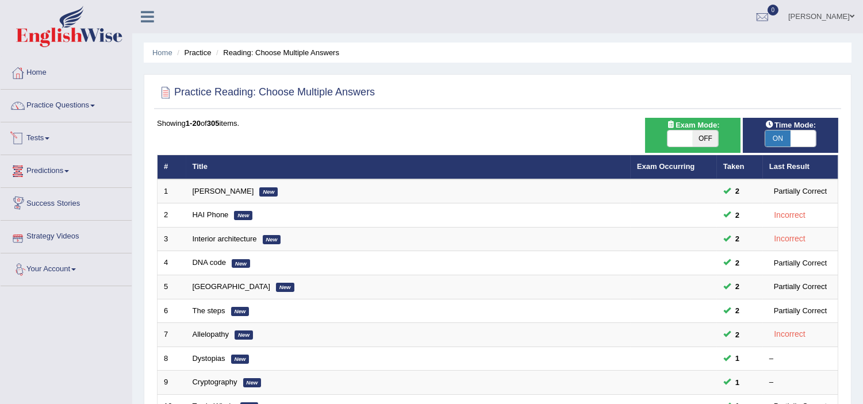
click at [43, 136] on link "Tests" at bounding box center [66, 137] width 131 height 29
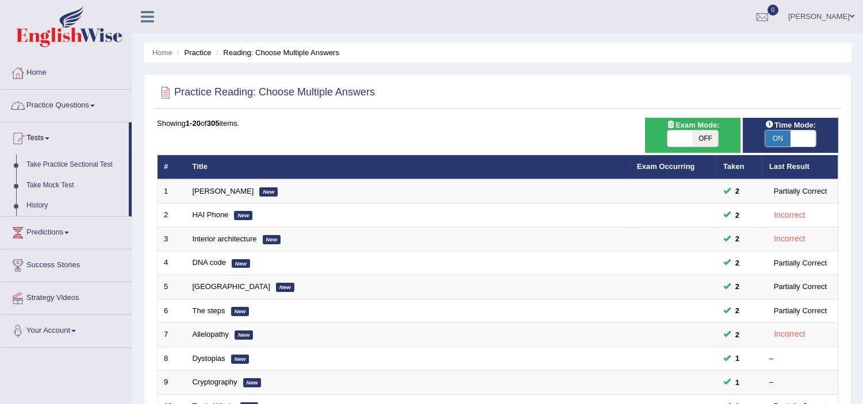
click at [60, 100] on link "Practice Questions" at bounding box center [66, 104] width 131 height 29
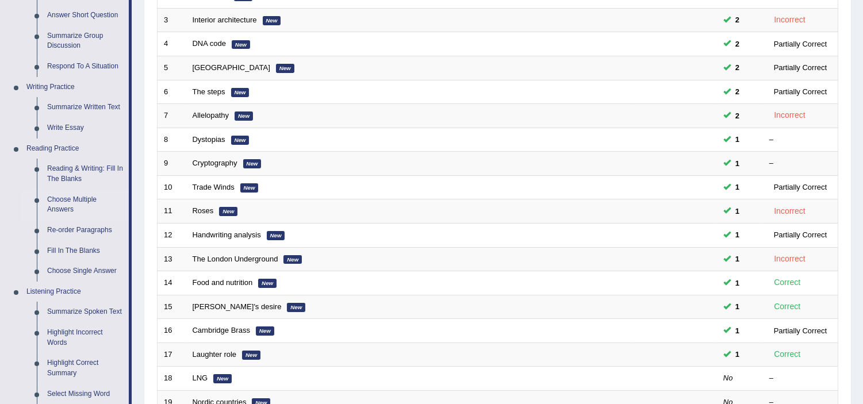
scroll to position [230, 0]
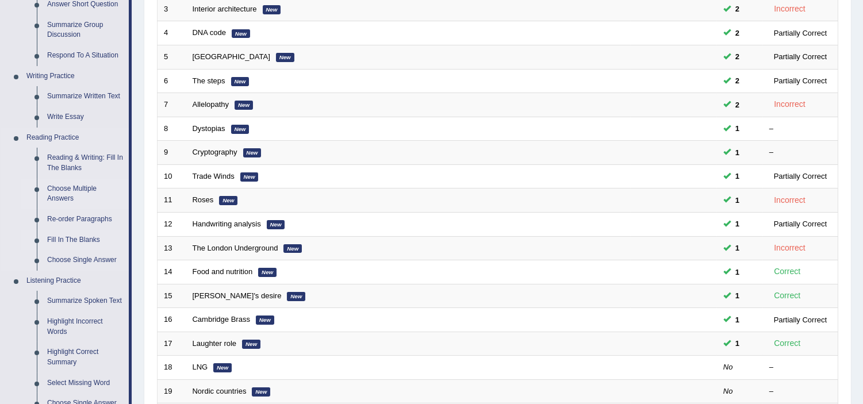
click at [67, 238] on link "Fill In The Blanks" at bounding box center [85, 240] width 87 height 21
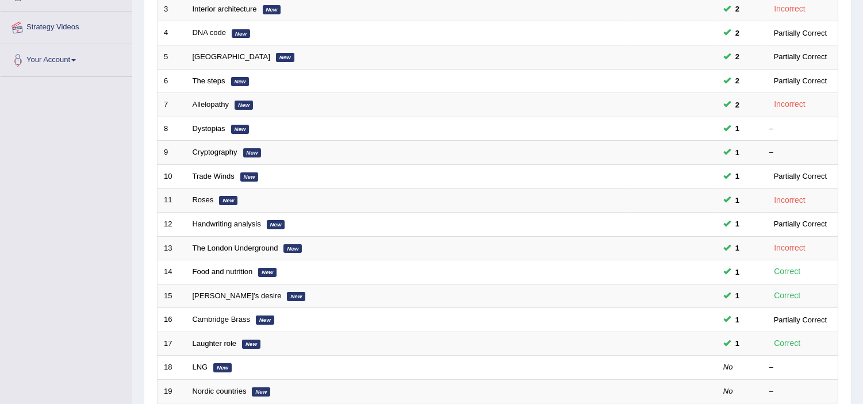
scroll to position [357, 0]
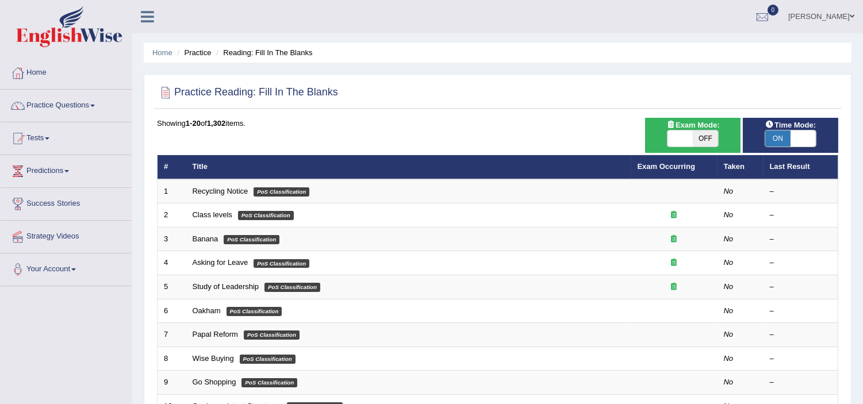
click at [708, 136] on span "OFF" at bounding box center [705, 139] width 25 height 16
checkbox input "true"
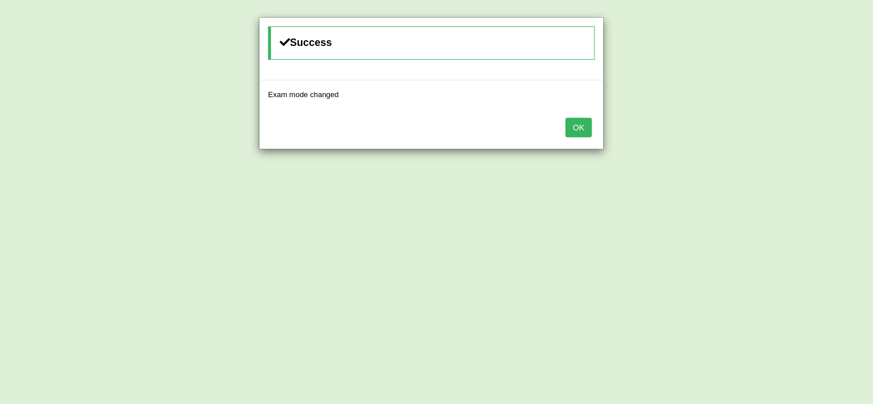
click at [582, 123] on button "OK" at bounding box center [578, 128] width 26 height 20
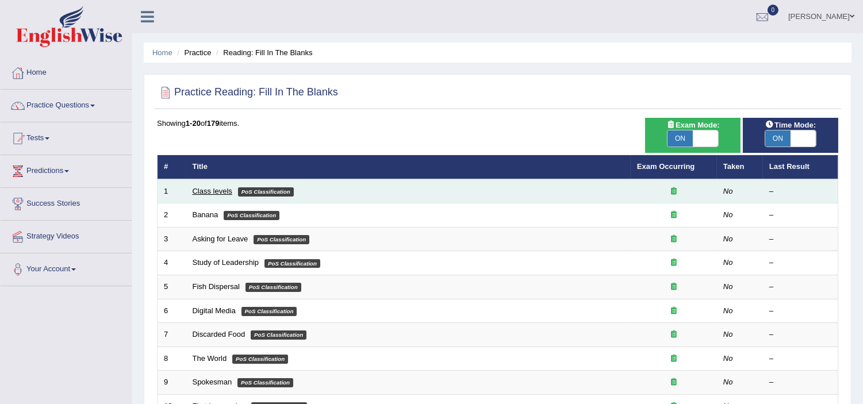
click at [221, 191] on link "Class levels" at bounding box center [213, 191] width 40 height 9
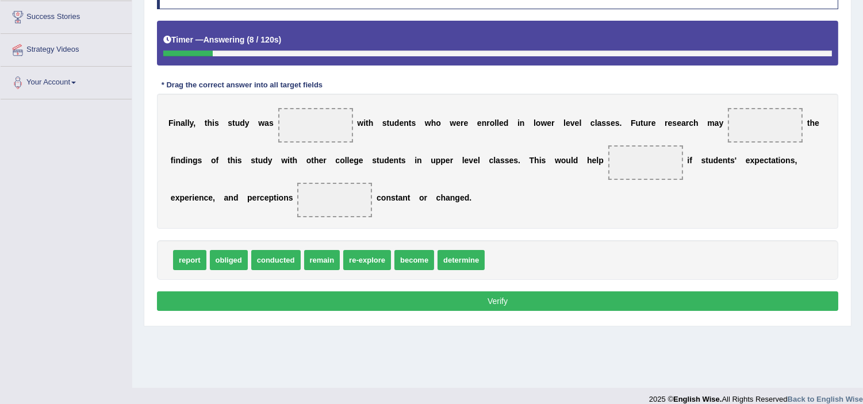
scroll to position [199, 0]
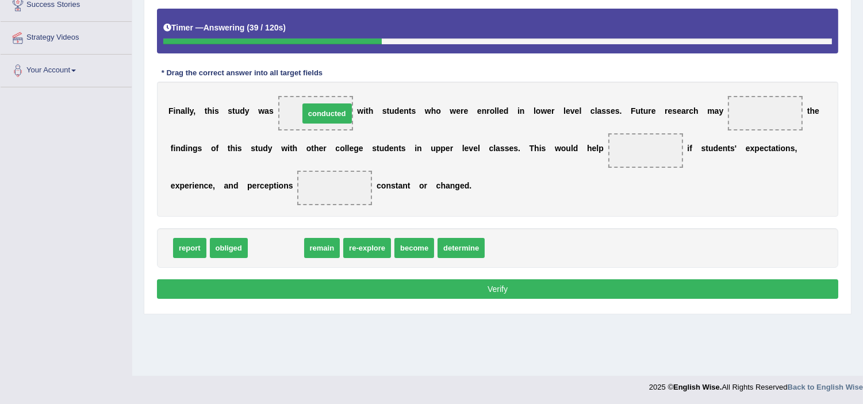
drag, startPoint x: 273, startPoint y: 250, endPoint x: 324, endPoint y: 114, distance: 145.1
click at [324, 114] on span "conducted" at bounding box center [327, 114] width 49 height 20
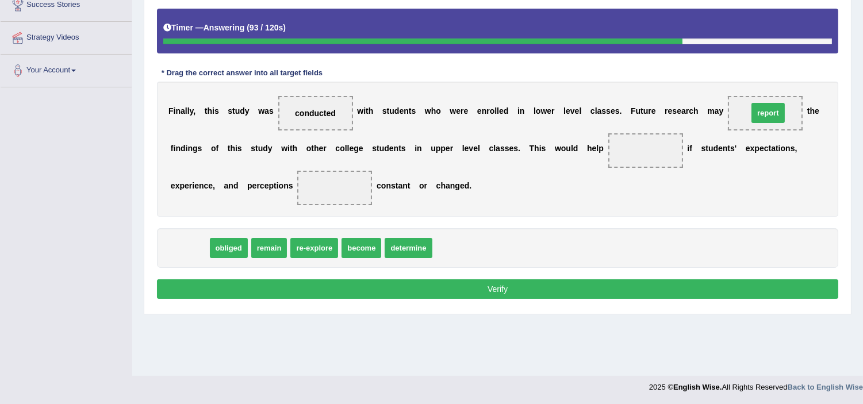
drag, startPoint x: 188, startPoint y: 249, endPoint x: 768, endPoint y: 114, distance: 596.0
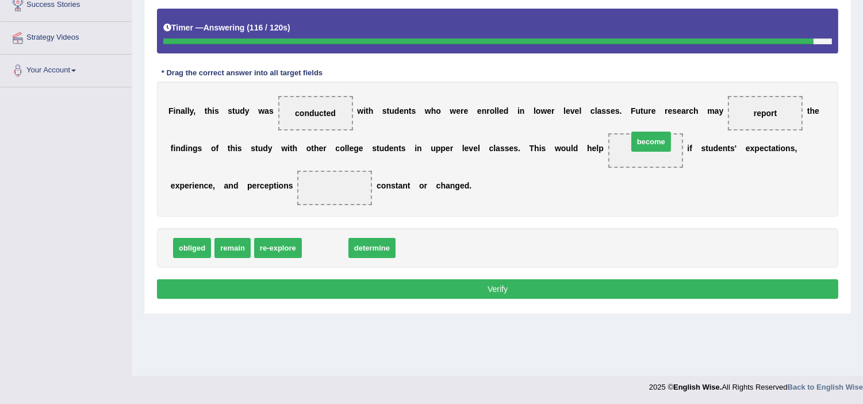
drag, startPoint x: 325, startPoint y: 249, endPoint x: 653, endPoint y: 144, distance: 344.2
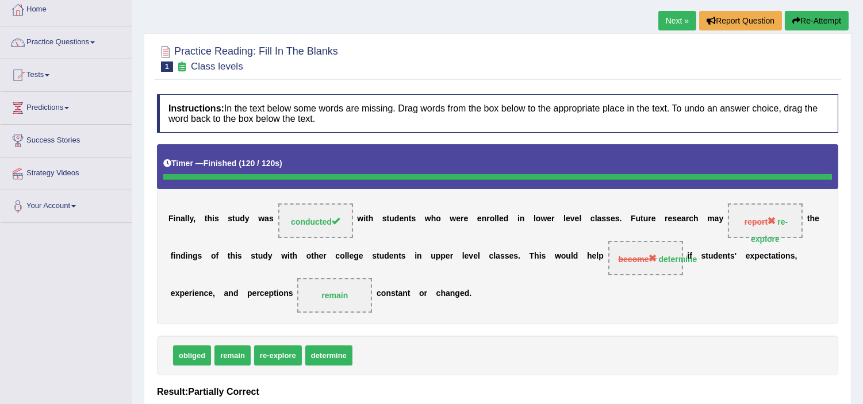
scroll to position [0, 0]
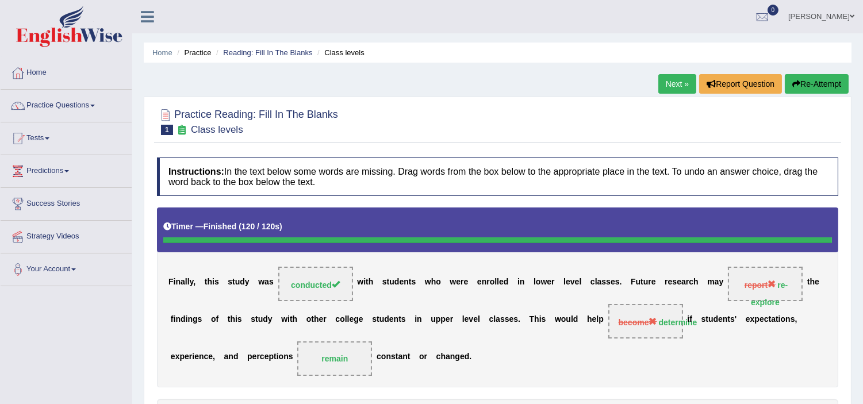
click at [671, 85] on link "Next »" at bounding box center [678, 84] width 38 height 20
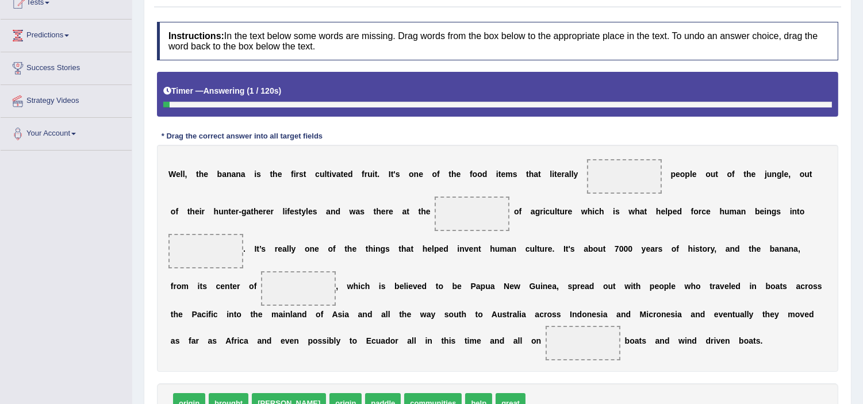
scroll to position [239, 0]
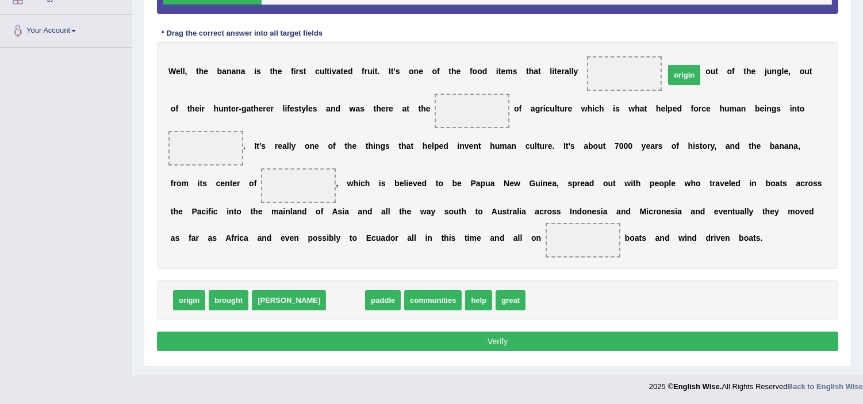
drag, startPoint x: 300, startPoint y: 301, endPoint x: 631, endPoint y: 76, distance: 400.3
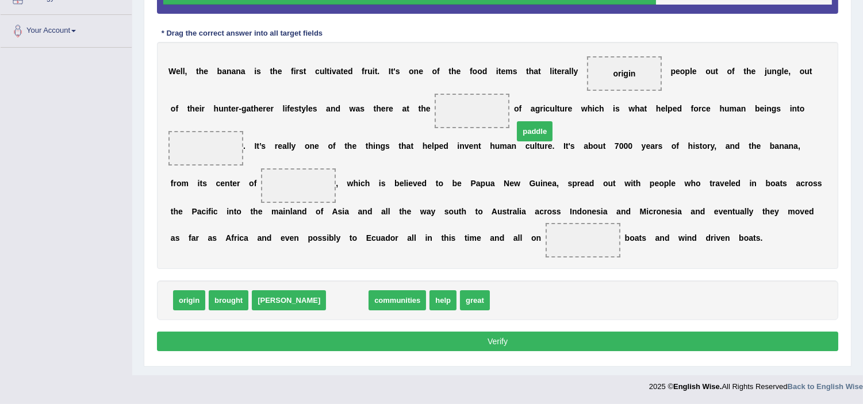
drag, startPoint x: 308, startPoint y: 301, endPoint x: 490, endPoint y: 124, distance: 254.3
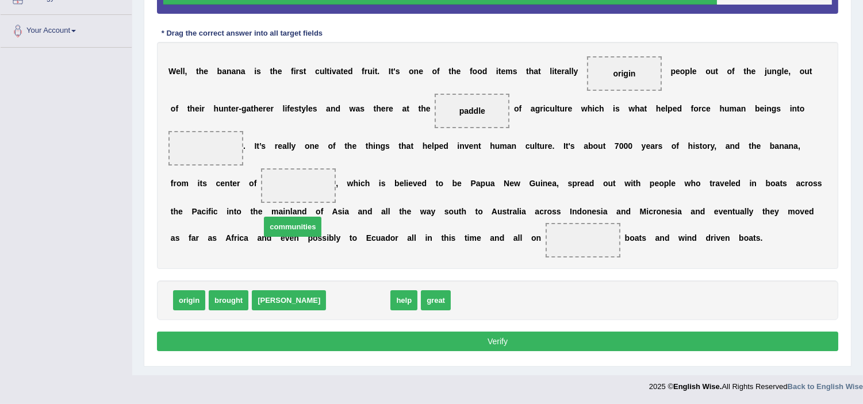
drag, startPoint x: 309, startPoint y: 302, endPoint x: 231, endPoint y: 202, distance: 126.6
click at [264, 221] on span "communities" at bounding box center [293, 227] width 58 height 20
drag, startPoint x: 312, startPoint y: 303, endPoint x: 217, endPoint y: 148, distance: 181.2
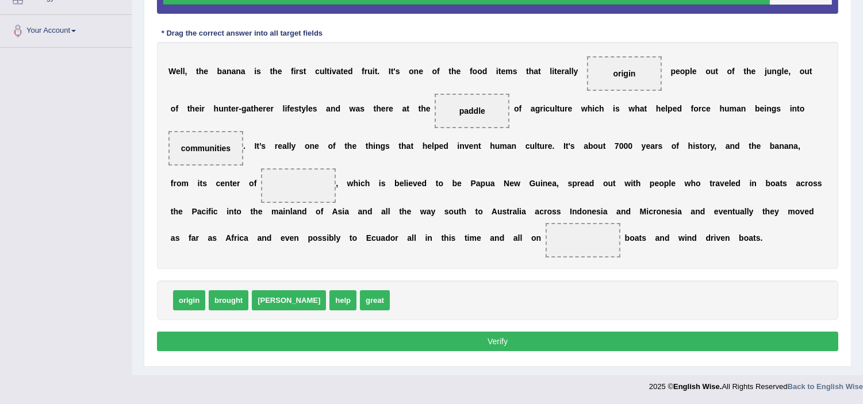
click at [257, 188] on div "W e l l , t h e b a n a n a i s t h e f i r s t c u l t i v a t e d f r u i t .…" at bounding box center [498, 155] width 682 height 227
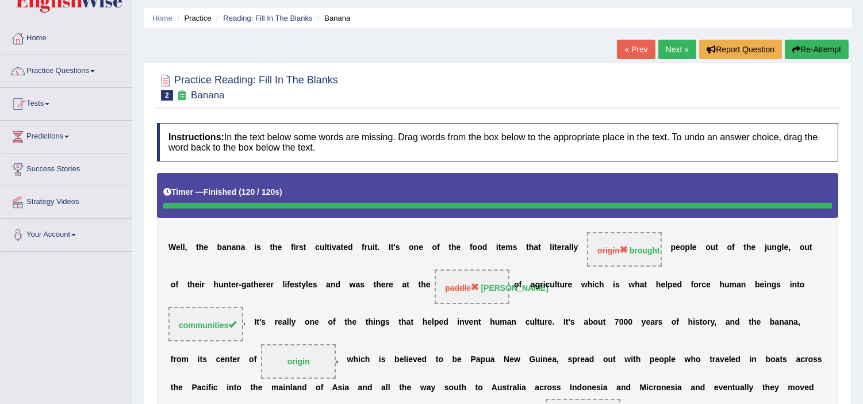
scroll to position [29, 0]
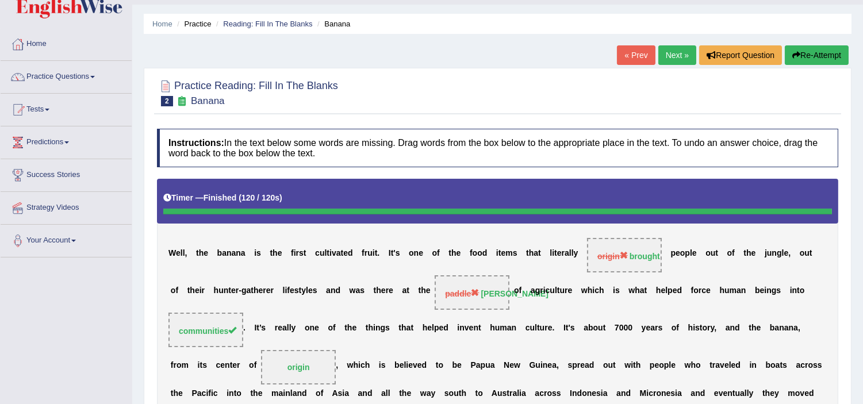
click at [674, 54] on link "Next »" at bounding box center [678, 55] width 38 height 20
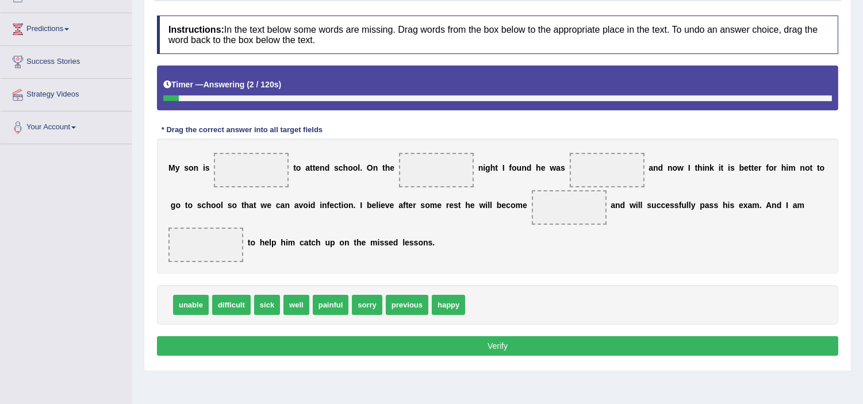
scroll to position [153, 0]
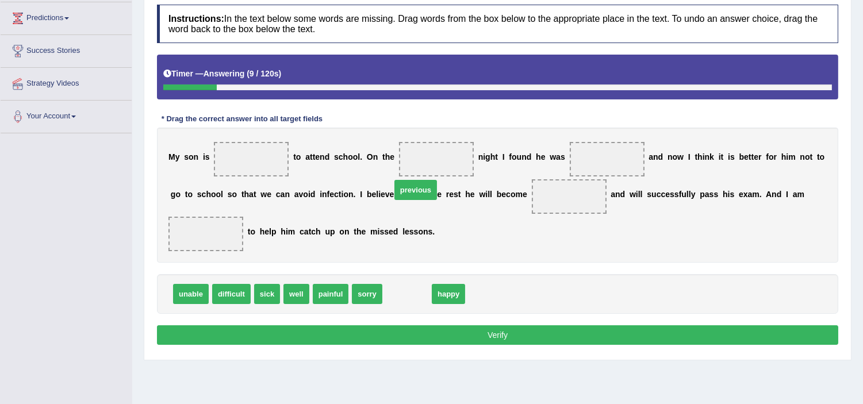
drag, startPoint x: 412, startPoint y: 295, endPoint x: 419, endPoint y: 182, distance: 112.4
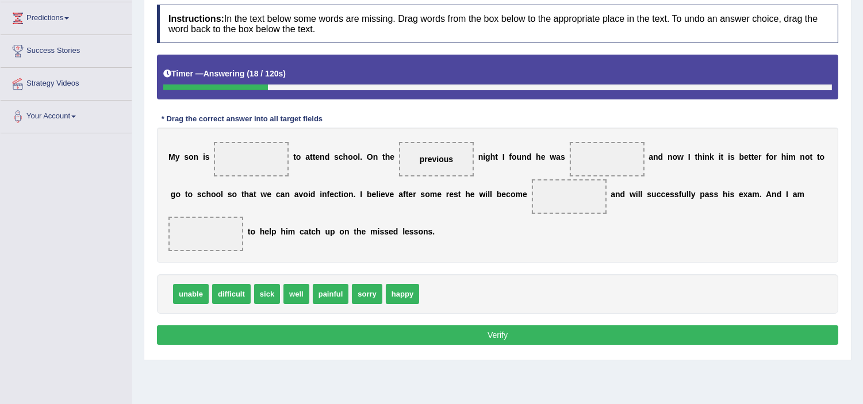
click at [296, 292] on span "well" at bounding box center [297, 294] width 26 height 20
drag, startPoint x: 192, startPoint y: 296, endPoint x: 243, endPoint y: 157, distance: 148.0
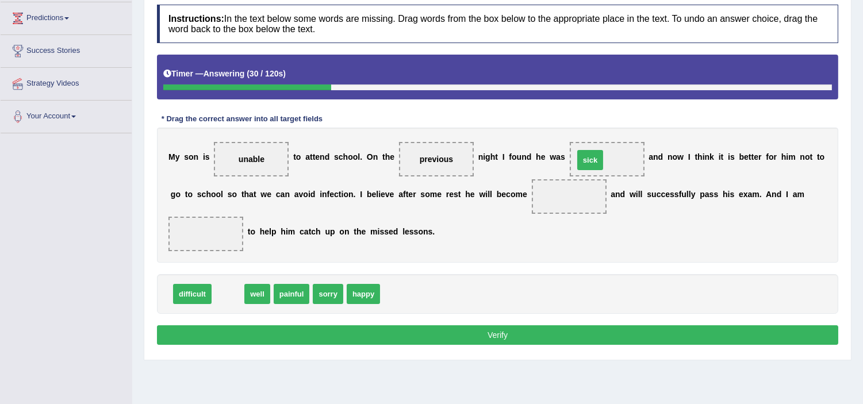
drag, startPoint x: 228, startPoint y: 295, endPoint x: 590, endPoint y: 160, distance: 386.6
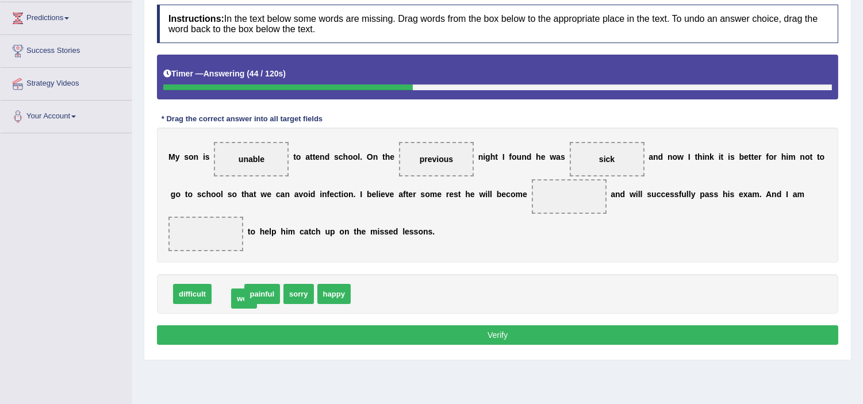
drag, startPoint x: 226, startPoint y: 293, endPoint x: 239, endPoint y: 299, distance: 14.4
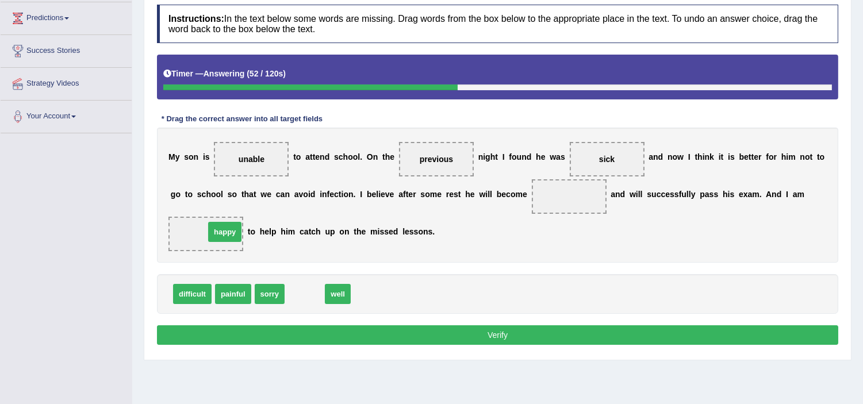
drag, startPoint x: 302, startPoint y: 295, endPoint x: 222, endPoint y: 233, distance: 101.3
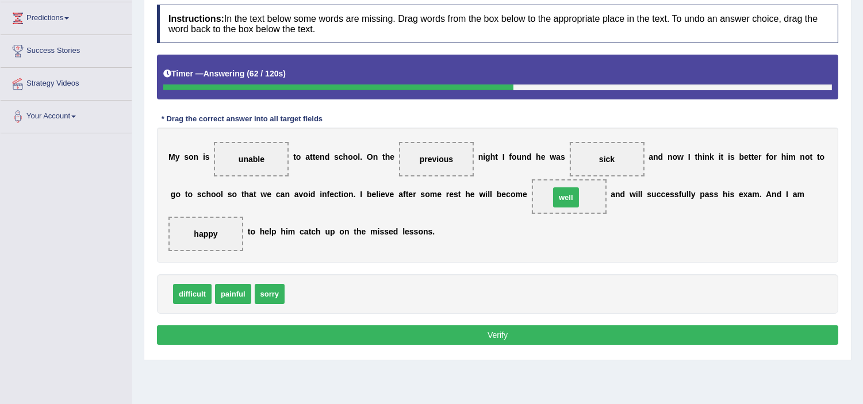
drag, startPoint x: 297, startPoint y: 297, endPoint x: 562, endPoint y: 200, distance: 282.3
click at [519, 332] on button "Verify" at bounding box center [498, 336] width 682 height 20
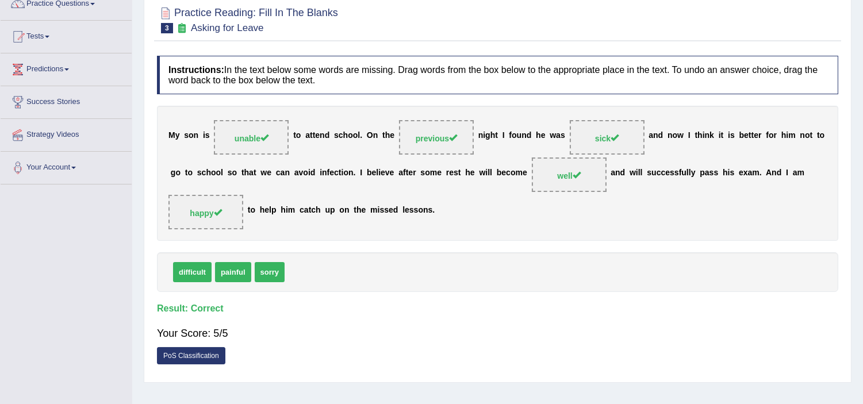
scroll to position [0, 0]
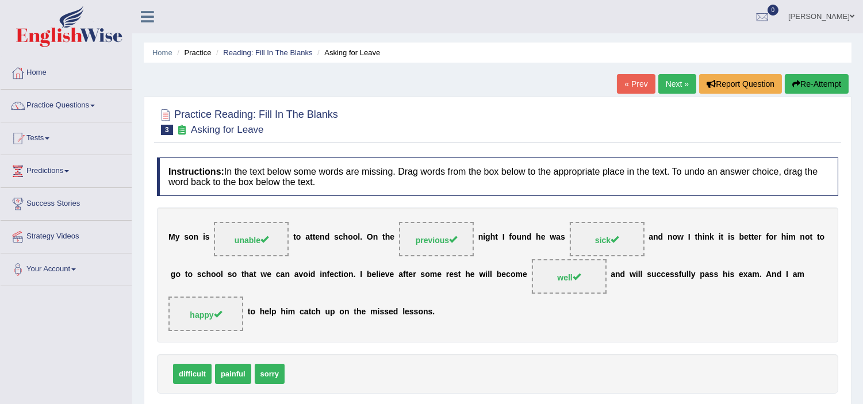
click at [668, 85] on link "Next »" at bounding box center [678, 84] width 38 height 20
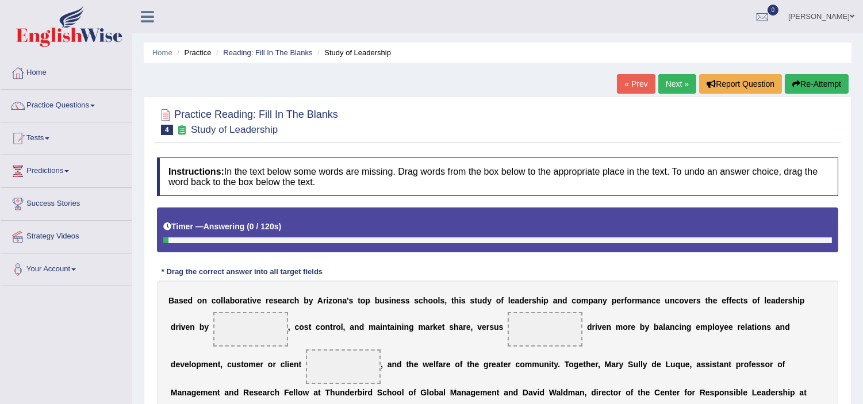
scroll to position [199, 0]
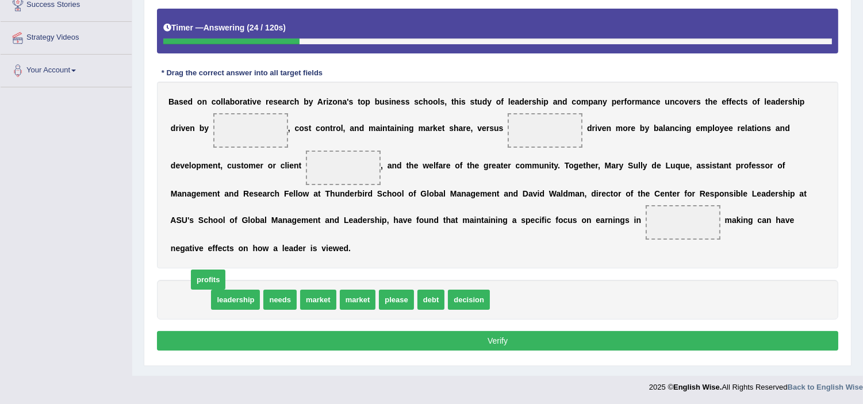
drag, startPoint x: 190, startPoint y: 296, endPoint x: 246, endPoint y: 185, distance: 124.5
click at [226, 270] on span "profits" at bounding box center [208, 280] width 35 height 20
drag, startPoint x: 185, startPoint y: 298, endPoint x: 263, endPoint y: 90, distance: 222.3
click at [263, 94] on span "profits" at bounding box center [265, 104] width 35 height 20
drag, startPoint x: 190, startPoint y: 301, endPoint x: 255, endPoint y: 133, distance: 179.8
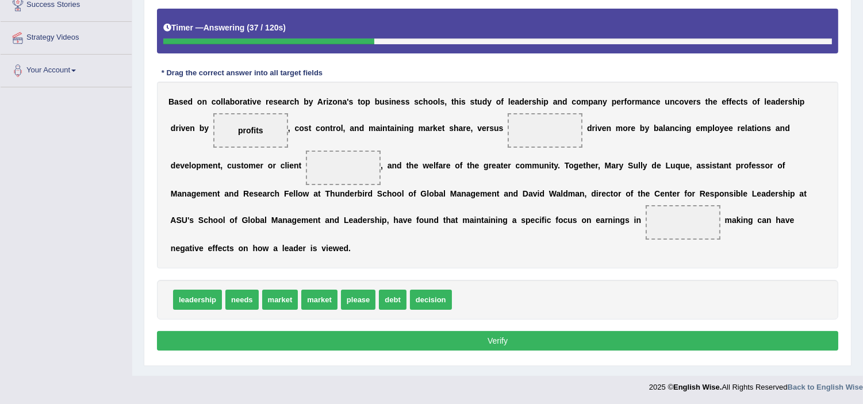
drag, startPoint x: 514, startPoint y: 138, endPoint x: 494, endPoint y: 89, distance: 53.4
click at [494, 89] on div "B a s e d o n c o l l a b o r a t i v e r e s e a r c h b y A r i z o n a ' s t…" at bounding box center [498, 175] width 682 height 187
drag, startPoint x: 244, startPoint y: 297, endPoint x: 545, endPoint y: 134, distance: 342.4
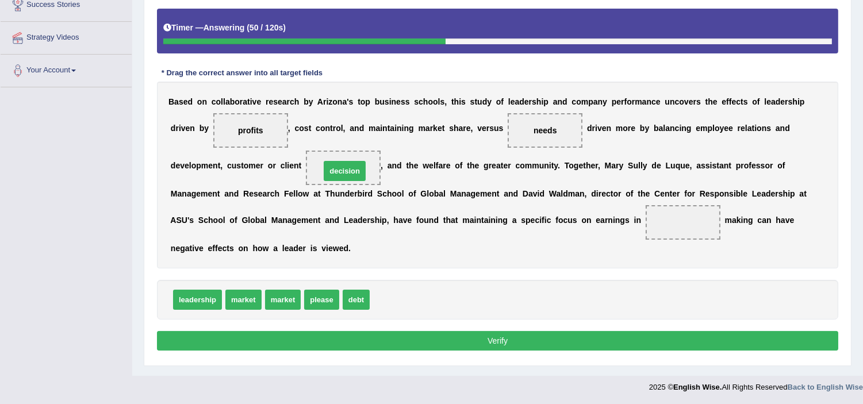
drag, startPoint x: 391, startPoint y: 301, endPoint x: 340, endPoint y: 170, distance: 140.3
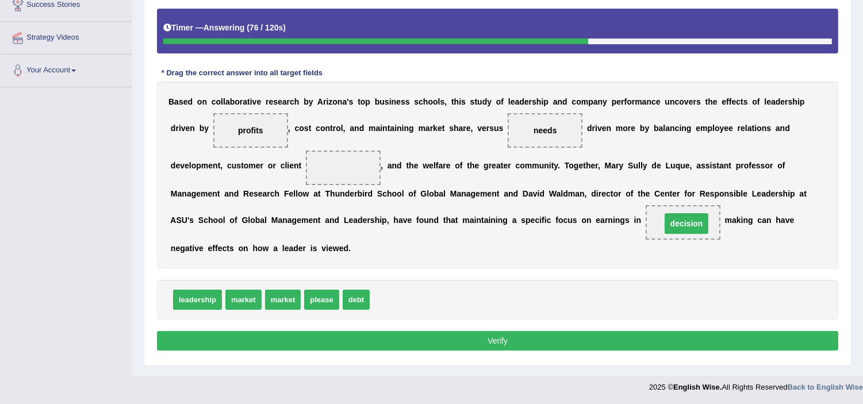
drag, startPoint x: 350, startPoint y: 165, endPoint x: 693, endPoint y: 221, distance: 347.4
drag, startPoint x: 248, startPoint y: 123, endPoint x: 301, endPoint y: 150, distance: 59.2
click at [301, 150] on div "B a s e d o n c o l l a b o r a t i v e r e s e a r c h b y A r i z o n a ' s t…" at bounding box center [498, 175] width 682 height 187
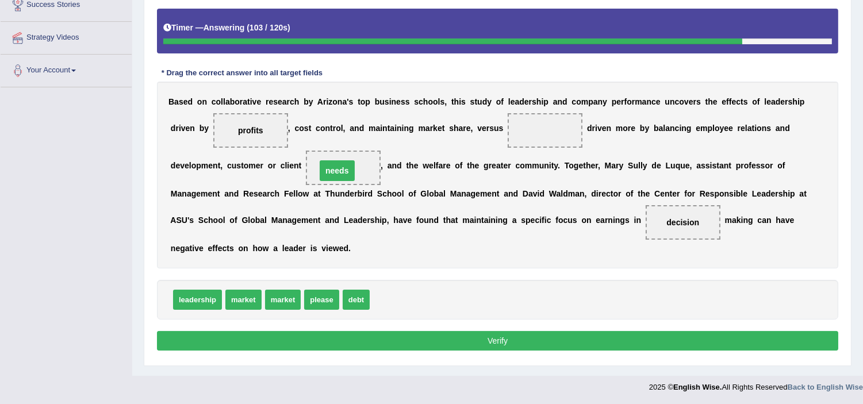
drag, startPoint x: 538, startPoint y: 128, endPoint x: 330, endPoint y: 169, distance: 212.1
drag, startPoint x: 250, startPoint y: 129, endPoint x: 552, endPoint y: 128, distance: 302.0
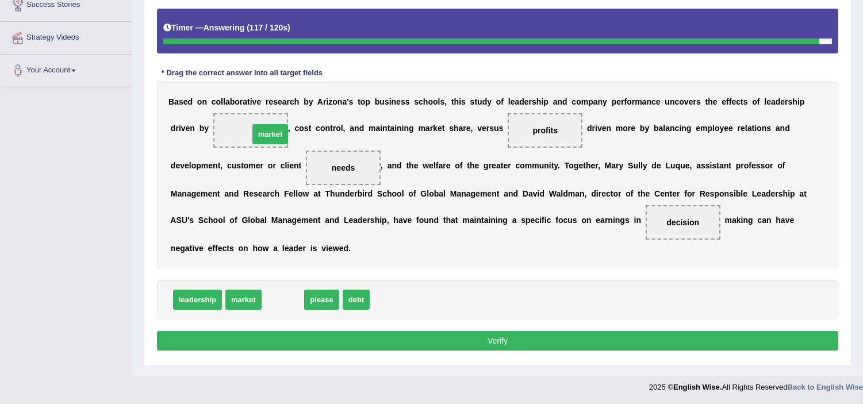
drag, startPoint x: 290, startPoint y: 301, endPoint x: 273, endPoint y: 132, distance: 170.0
click at [527, 341] on button "Verify" at bounding box center [498, 341] width 682 height 20
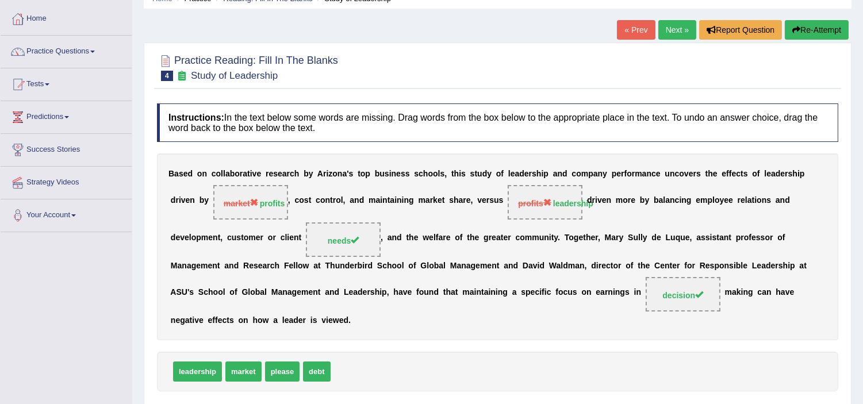
scroll to position [46, 0]
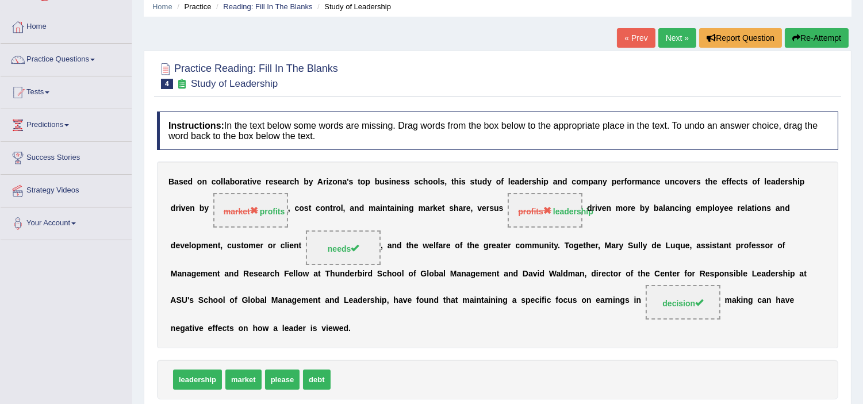
click at [676, 38] on link "Next »" at bounding box center [678, 38] width 38 height 20
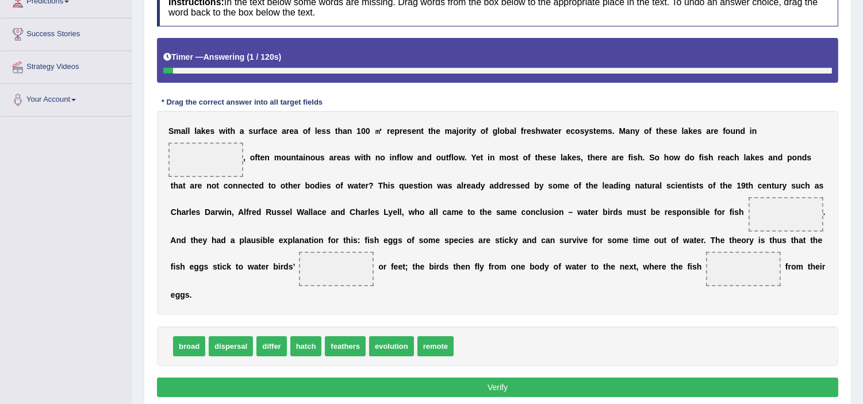
scroll to position [216, 0]
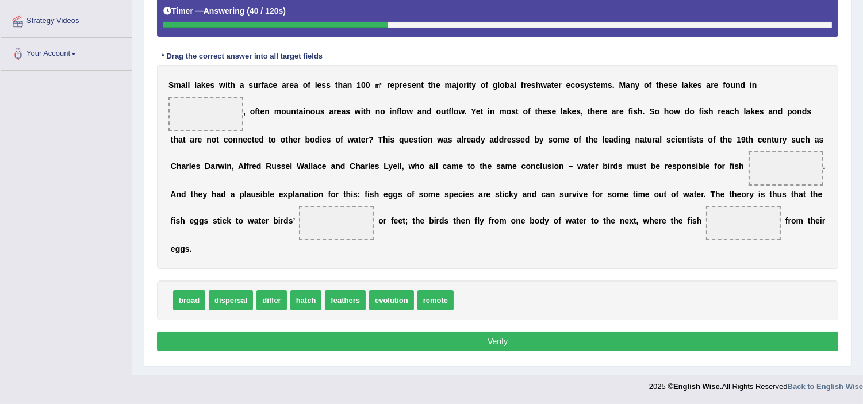
drag, startPoint x: 268, startPoint y: 301, endPoint x: 207, endPoint y: 112, distance: 198.1
drag, startPoint x: 272, startPoint y: 302, endPoint x: 203, endPoint y: 113, distance: 201.3
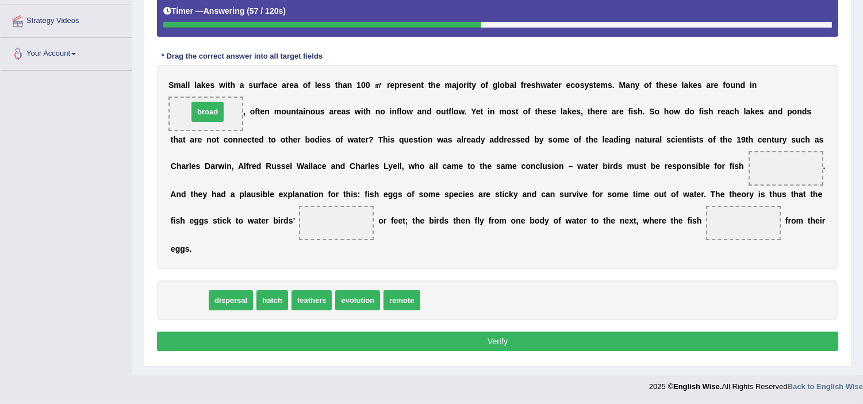
drag, startPoint x: 190, startPoint y: 301, endPoint x: 208, endPoint y: 112, distance: 190.2
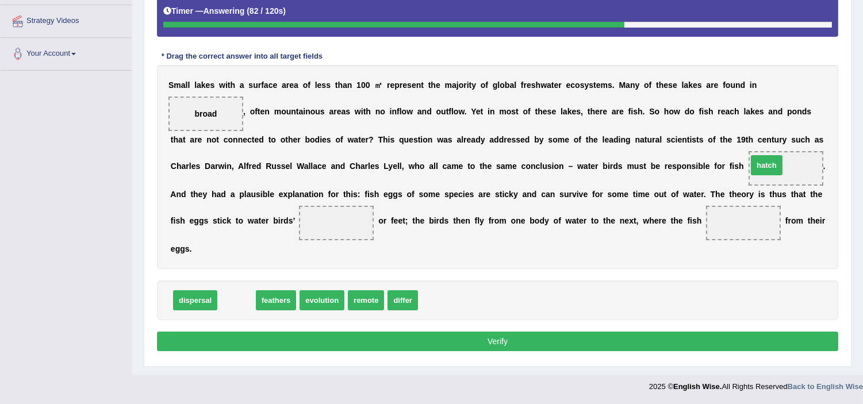
drag, startPoint x: 238, startPoint y: 300, endPoint x: 772, endPoint y: 166, distance: 550.4
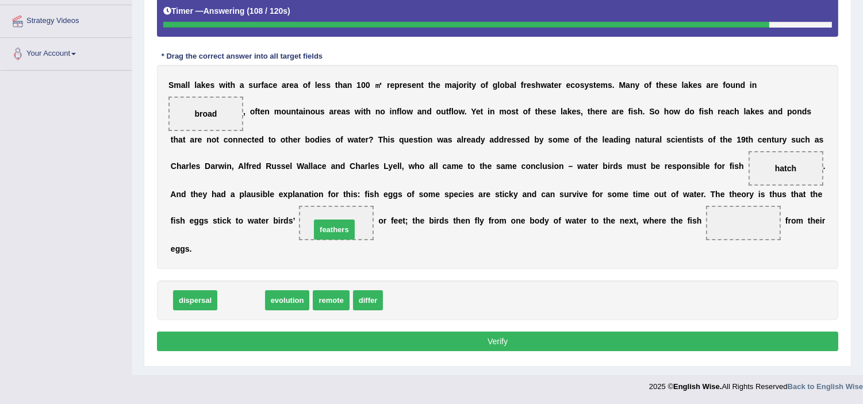
drag, startPoint x: 235, startPoint y: 301, endPoint x: 328, endPoint y: 230, distance: 117.0
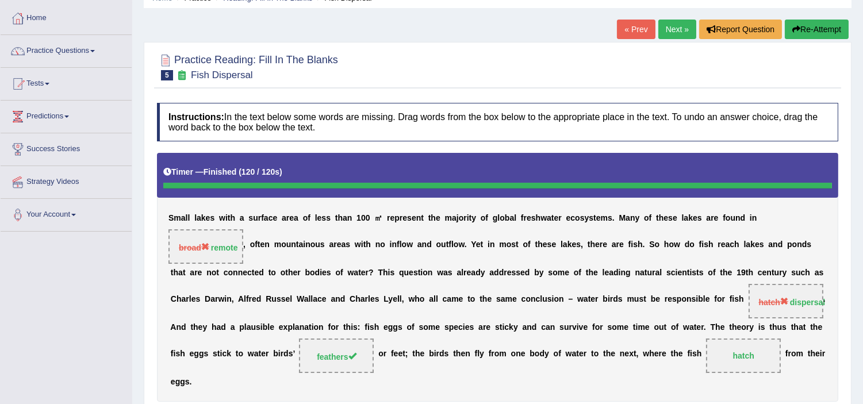
scroll to position [0, 0]
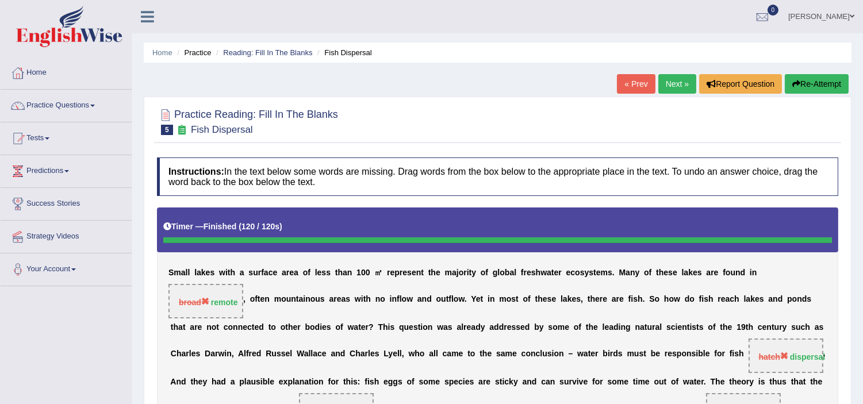
click at [842, 14] on link "[PERSON_NAME]" at bounding box center [821, 15] width 83 height 30
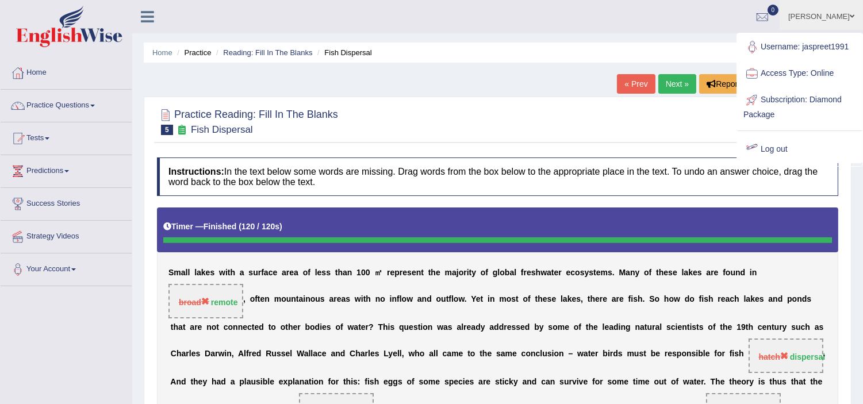
click at [780, 148] on link "Log out" at bounding box center [800, 149] width 124 height 26
